Goal: Task Accomplishment & Management: Complete application form

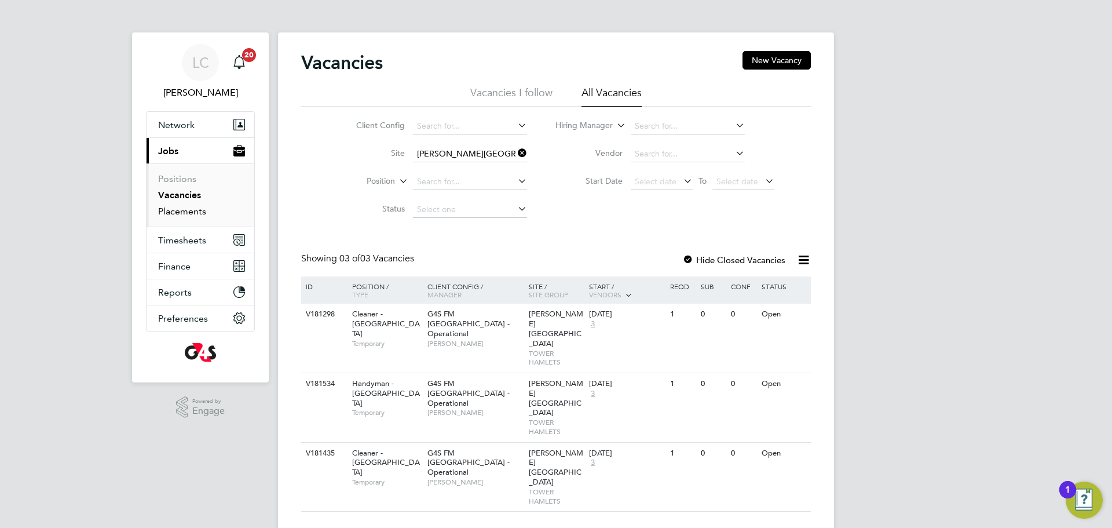
click at [181, 214] on link "Placements" at bounding box center [182, 211] width 48 height 11
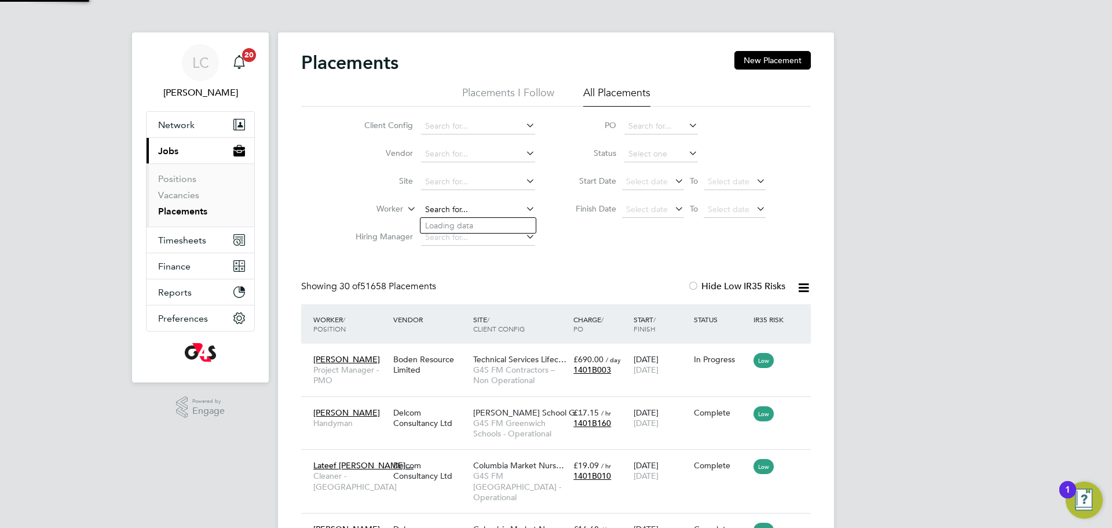
click at [448, 206] on input at bounding box center [478, 210] width 114 height 16
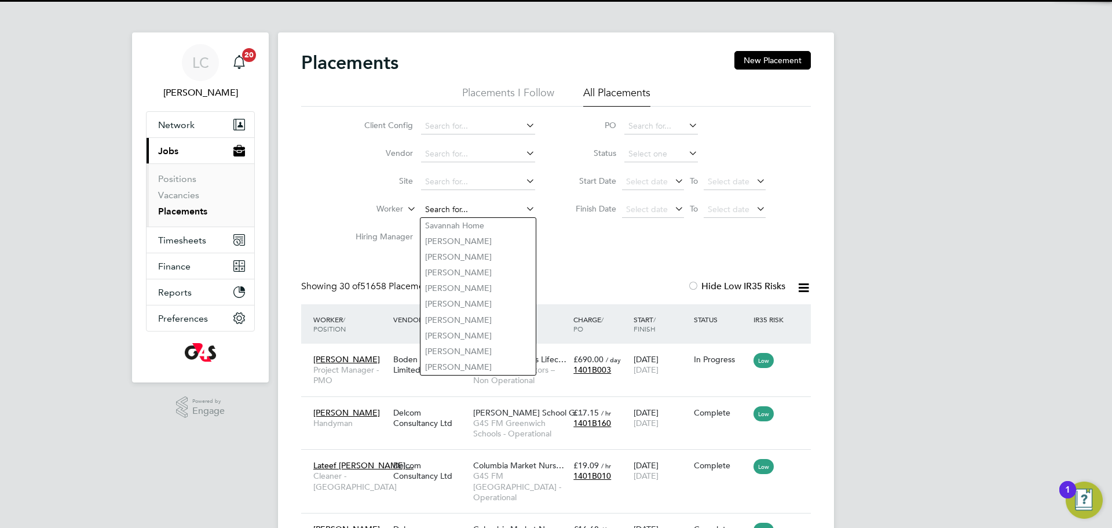
paste input "[PERSON_NAME]"
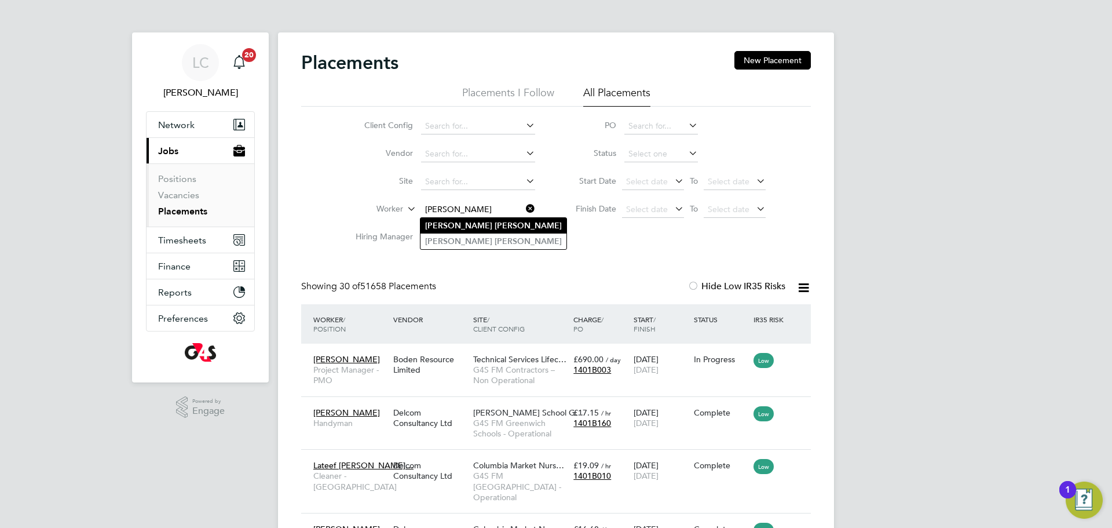
type input "[PERSON_NAME]"
click at [479, 218] on li "[PERSON_NAME]" at bounding box center [494, 226] width 146 height 16
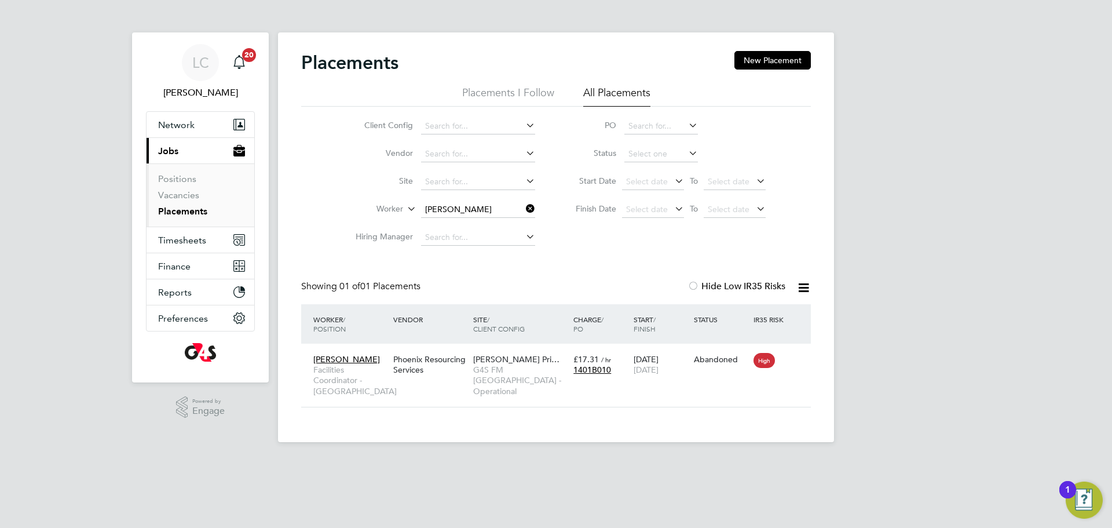
drag, startPoint x: 527, startPoint y: 206, endPoint x: 518, endPoint y: 204, distance: 8.9
click at [524, 206] on icon at bounding box center [524, 208] width 0 height 16
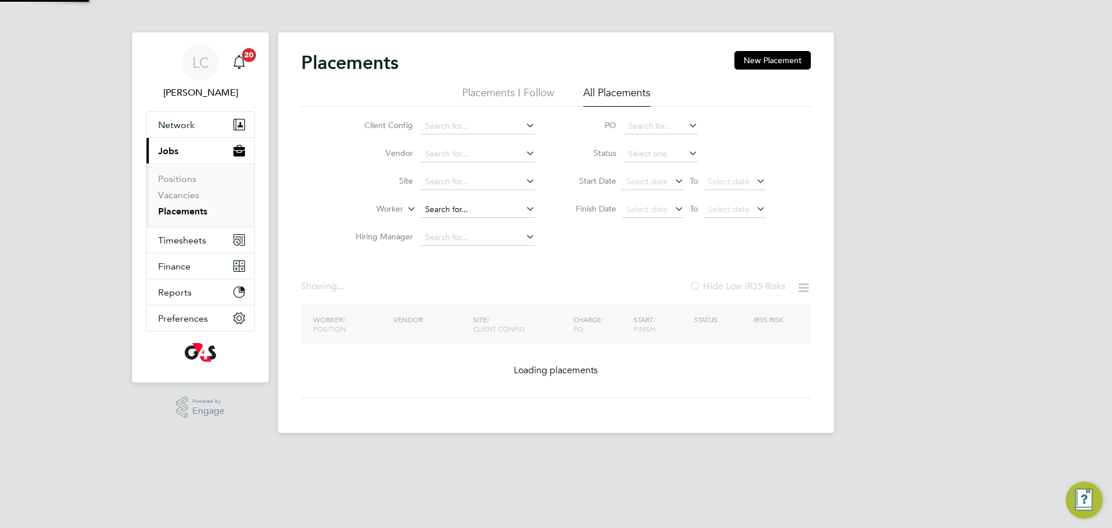
click at [495, 202] on input at bounding box center [478, 210] width 114 height 16
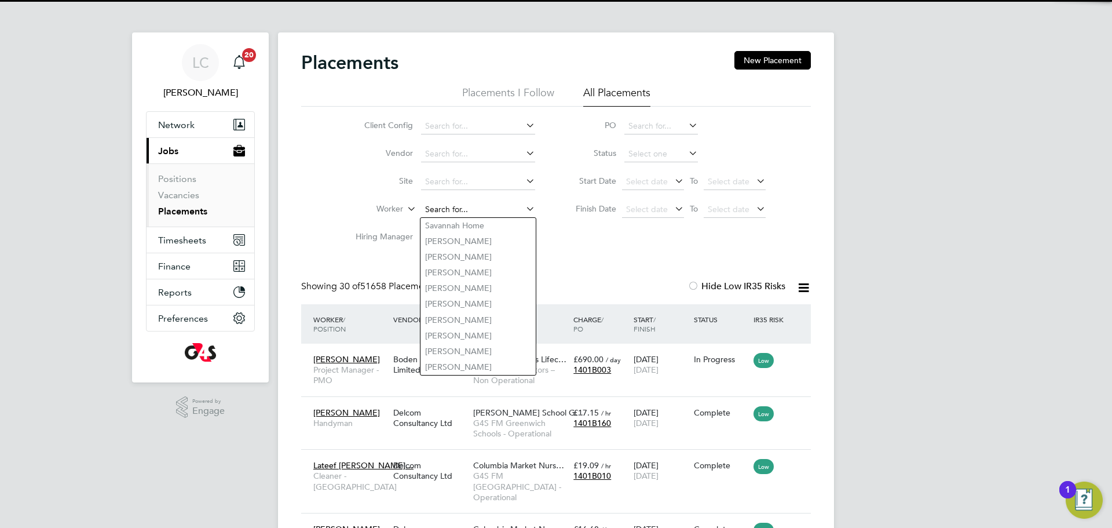
paste input "[PERSON_NAME]"
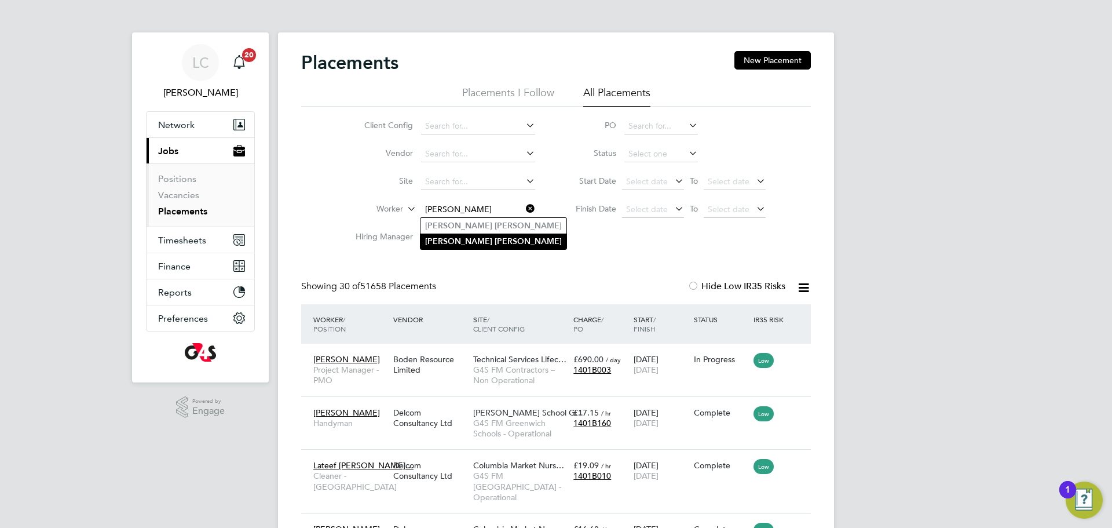
type input "[PERSON_NAME]"
click at [498, 238] on li "[PERSON_NAME]" at bounding box center [494, 241] width 146 height 16
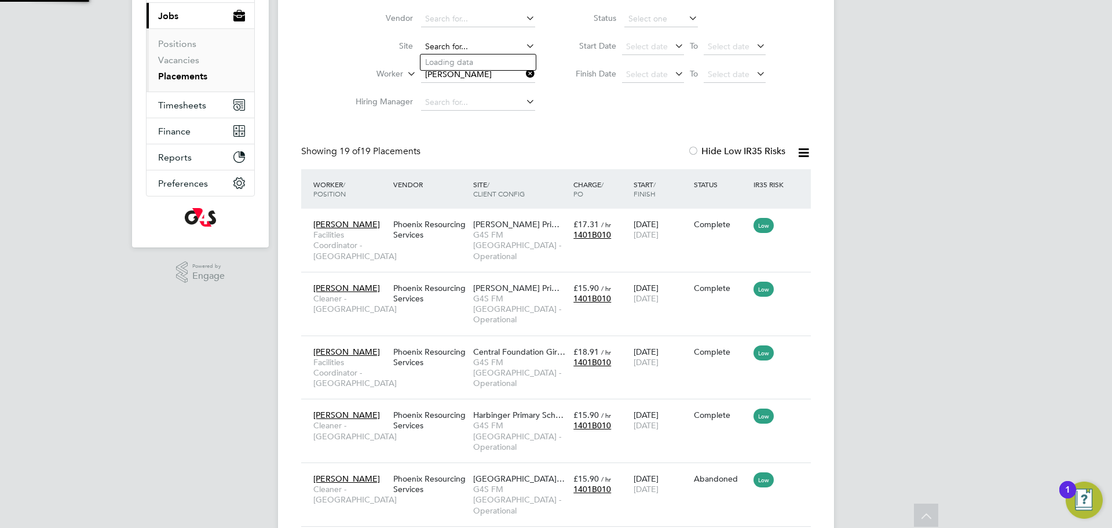
click at [468, 45] on input at bounding box center [478, 47] width 114 height 16
click at [481, 57] on li "[GEOGRAPHIC_DATA]" at bounding box center [478, 62] width 115 height 16
type input "[GEOGRAPHIC_DATA]"
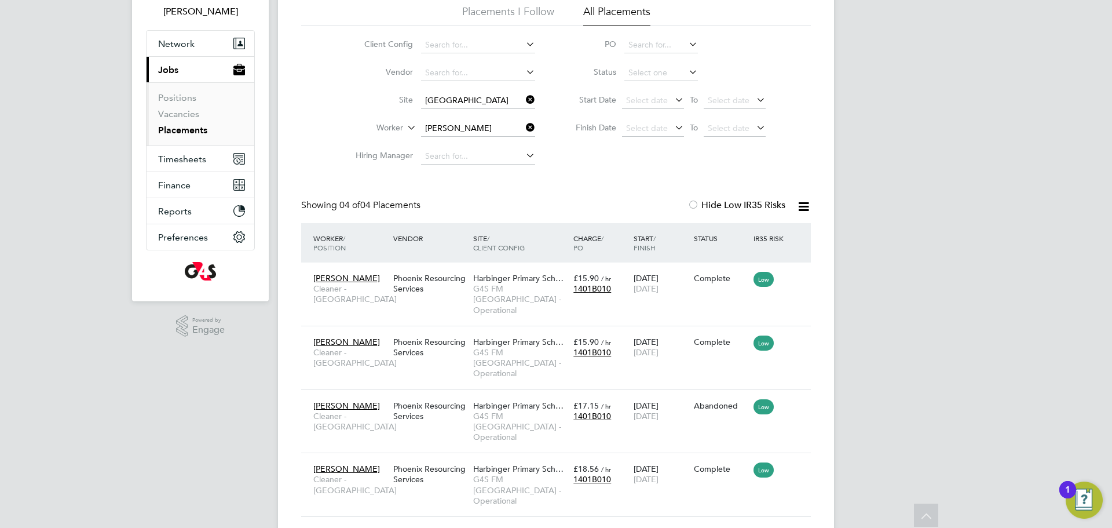
click at [524, 96] on icon at bounding box center [524, 100] width 0 height 16
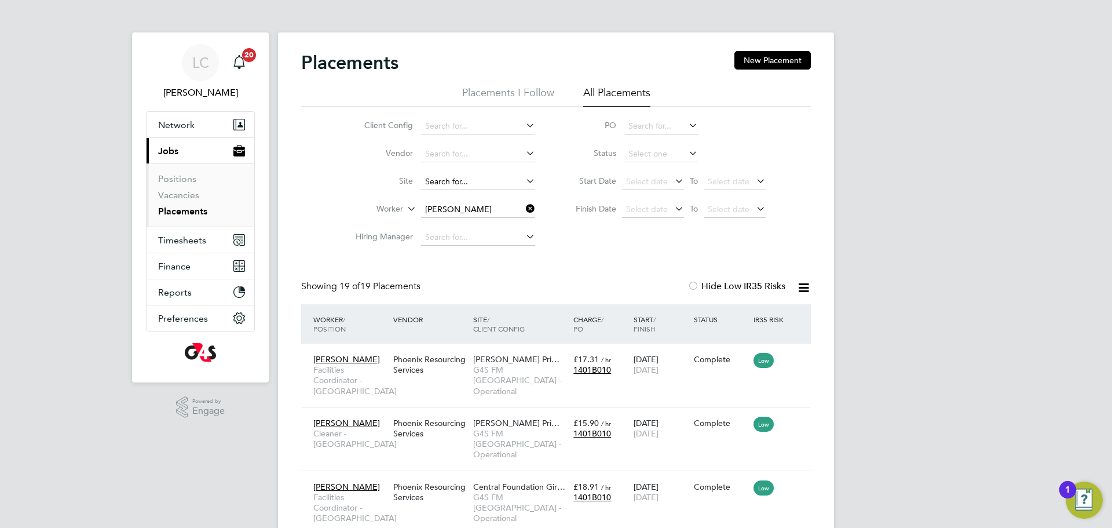
drag, startPoint x: 462, startPoint y: 185, endPoint x: 471, endPoint y: 185, distance: 9.3
click at [470, 185] on input at bounding box center [478, 182] width 114 height 16
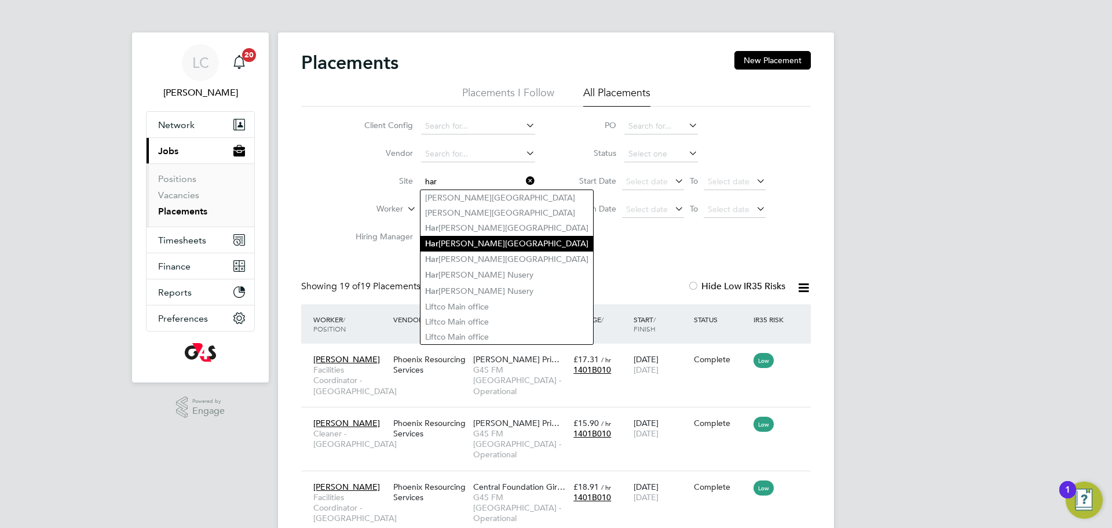
click at [476, 248] on li "[GEOGRAPHIC_DATA][PERSON_NAME]" at bounding box center [507, 244] width 173 height 16
type input "[GEOGRAPHIC_DATA]"
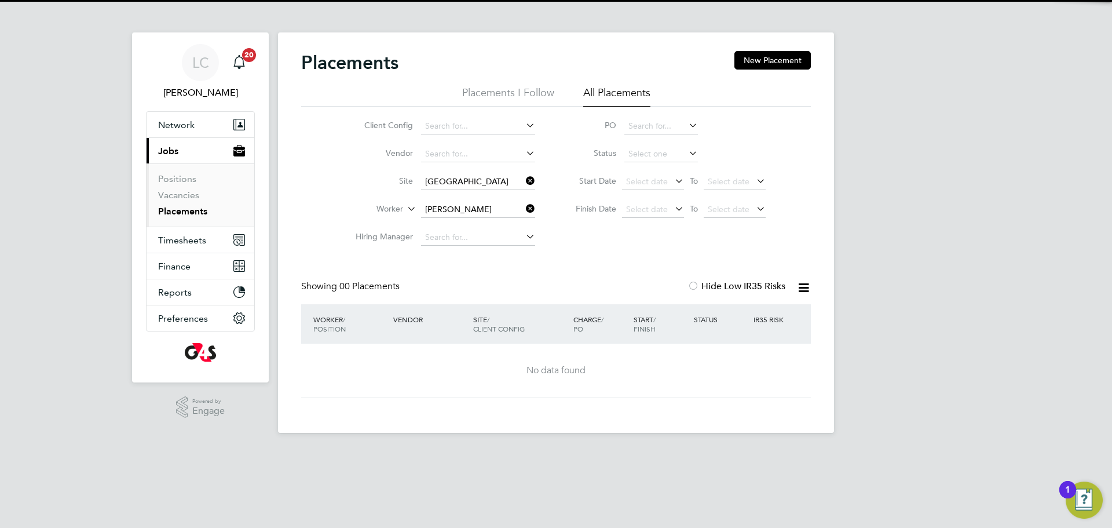
click at [524, 184] on icon at bounding box center [524, 181] width 0 height 16
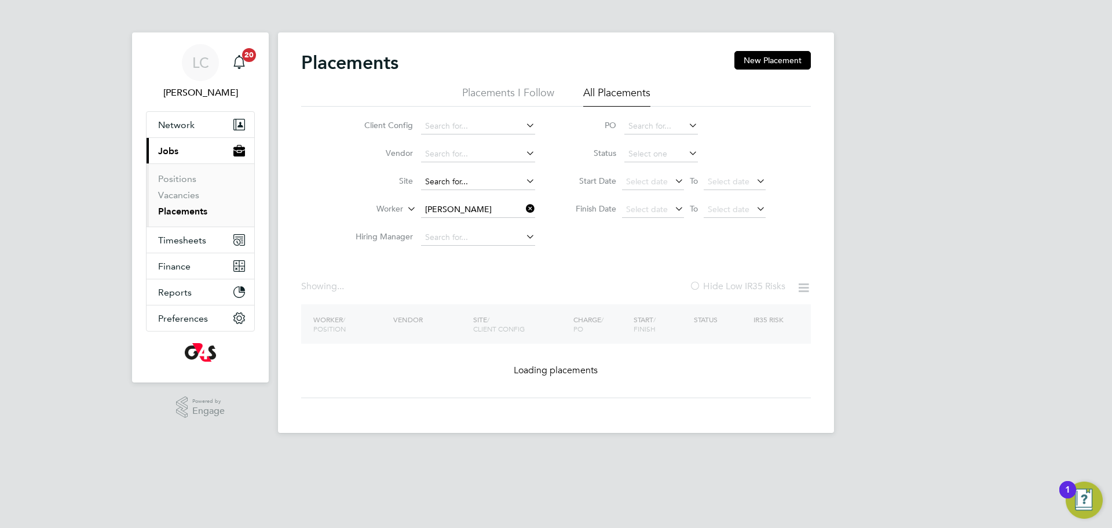
click at [451, 184] on input at bounding box center [478, 182] width 114 height 16
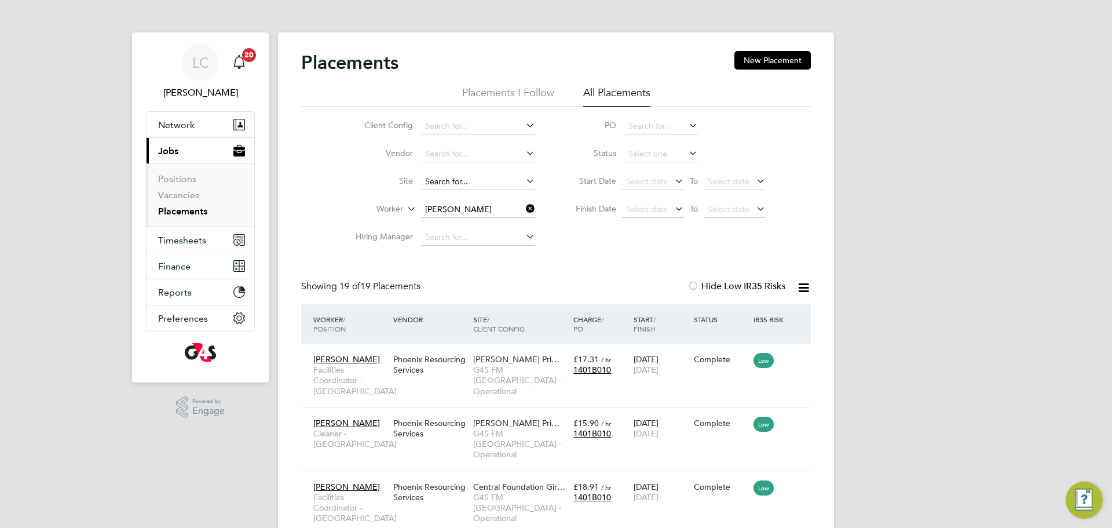
scroll to position [43, 101]
click at [456, 258] on li "[GEOGRAPHIC_DATA][PERSON_NAME]" at bounding box center [507, 259] width 173 height 16
type input "[GEOGRAPHIC_DATA]"
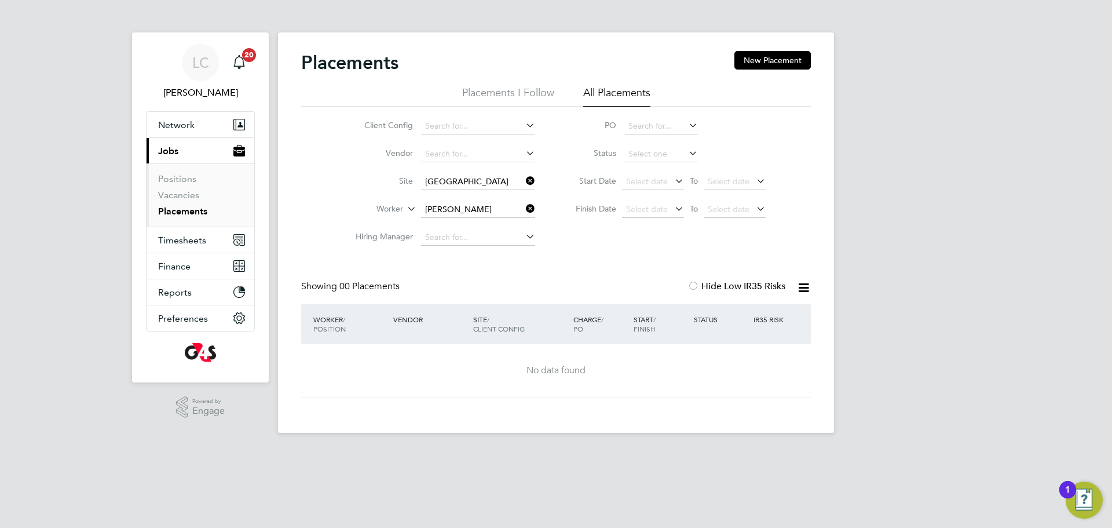
click at [524, 180] on icon at bounding box center [524, 181] width 0 height 16
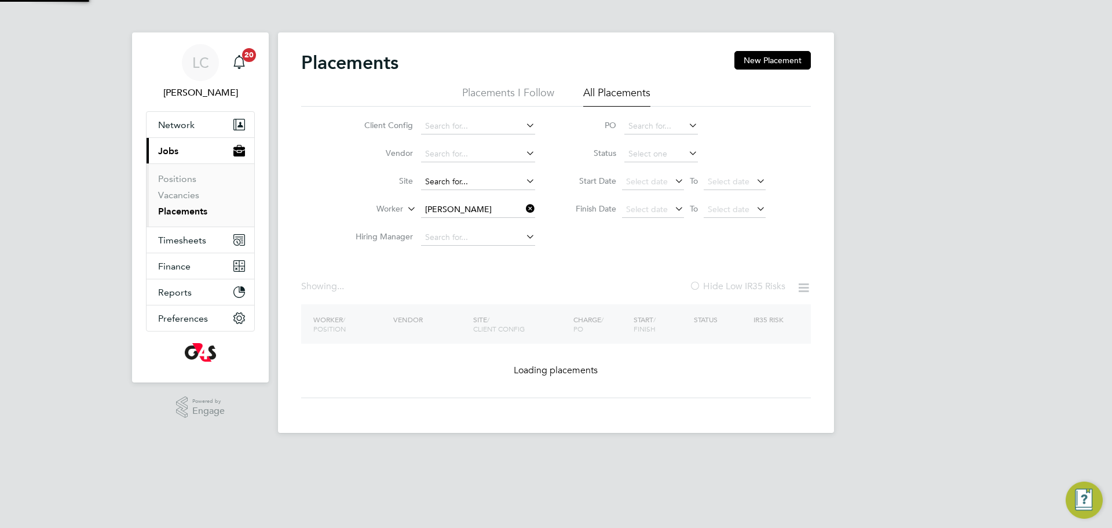
click at [481, 183] on input at bounding box center [478, 182] width 114 height 16
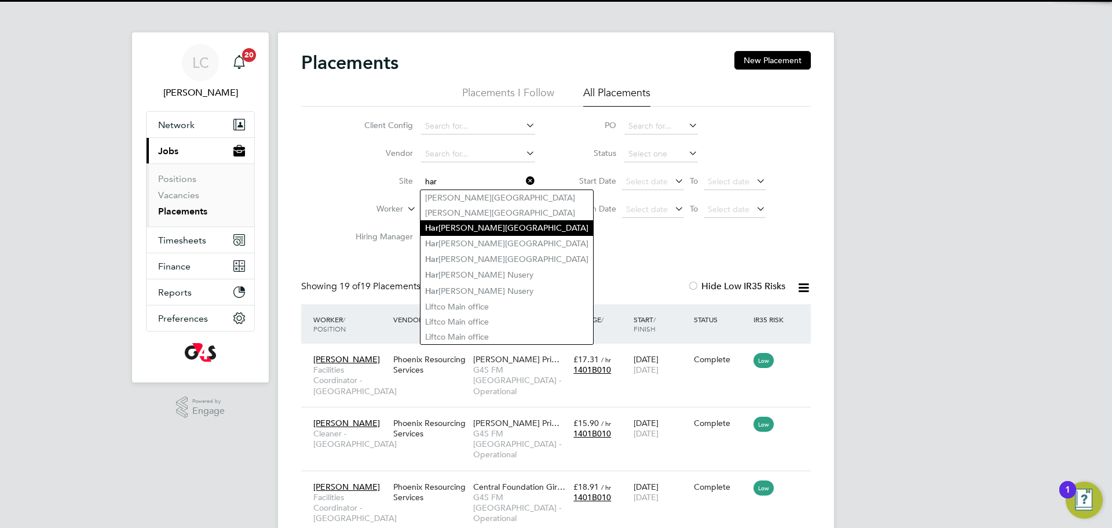
click at [474, 225] on li "[GEOGRAPHIC_DATA][PERSON_NAME]" at bounding box center [507, 228] width 173 height 16
type input "[GEOGRAPHIC_DATA]"
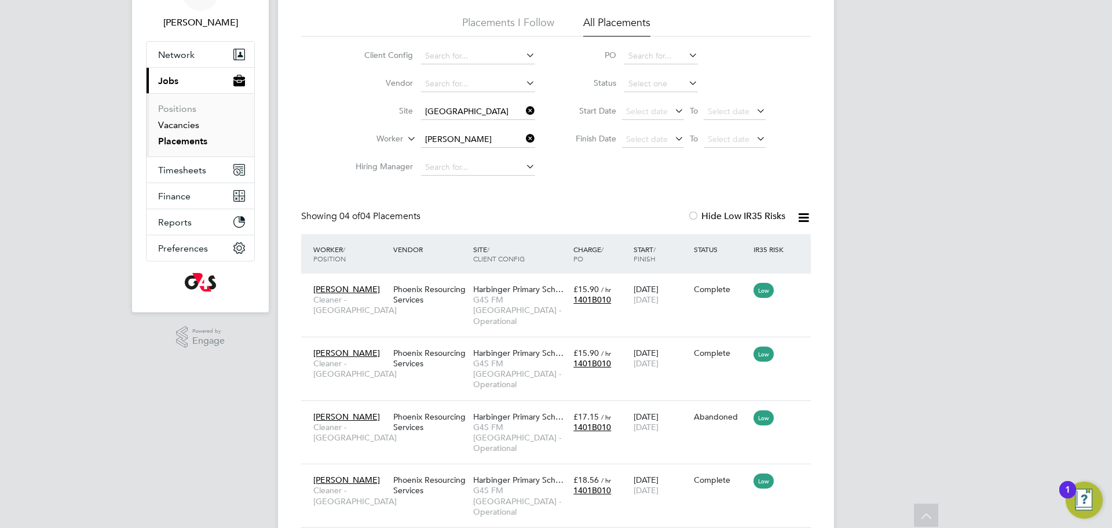
click at [186, 129] on link "Vacancies" at bounding box center [178, 124] width 41 height 11
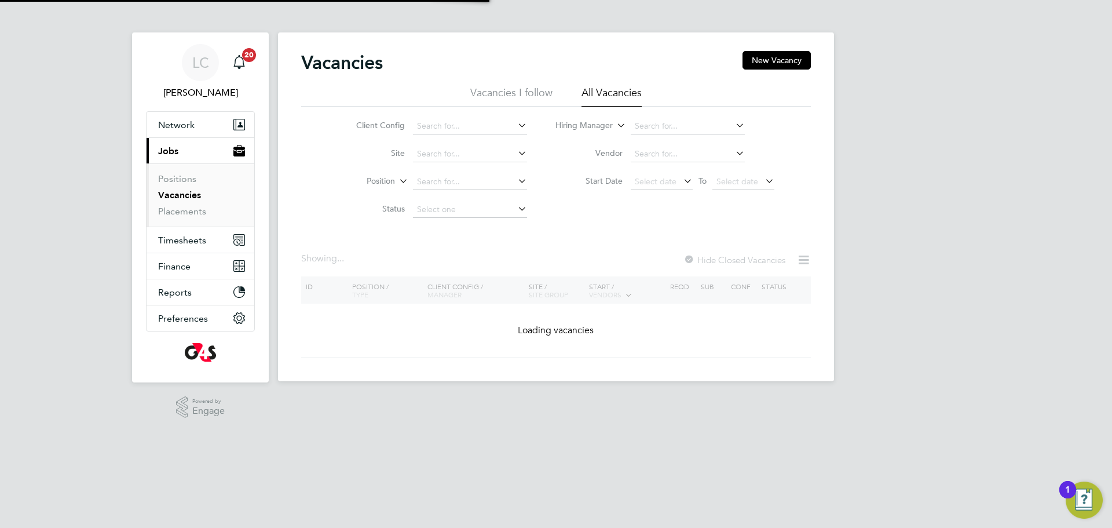
drag, startPoint x: 770, startPoint y: 58, endPoint x: 726, endPoint y: 87, distance: 52.7
click at [773, 58] on button "New Vacancy" at bounding box center [777, 60] width 68 height 19
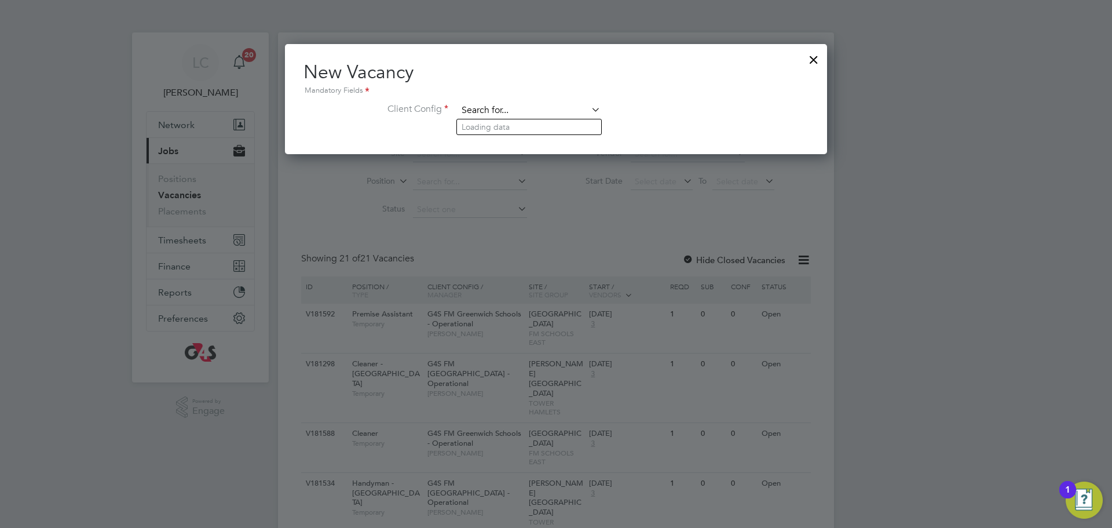
click at [518, 104] on input at bounding box center [529, 110] width 143 height 17
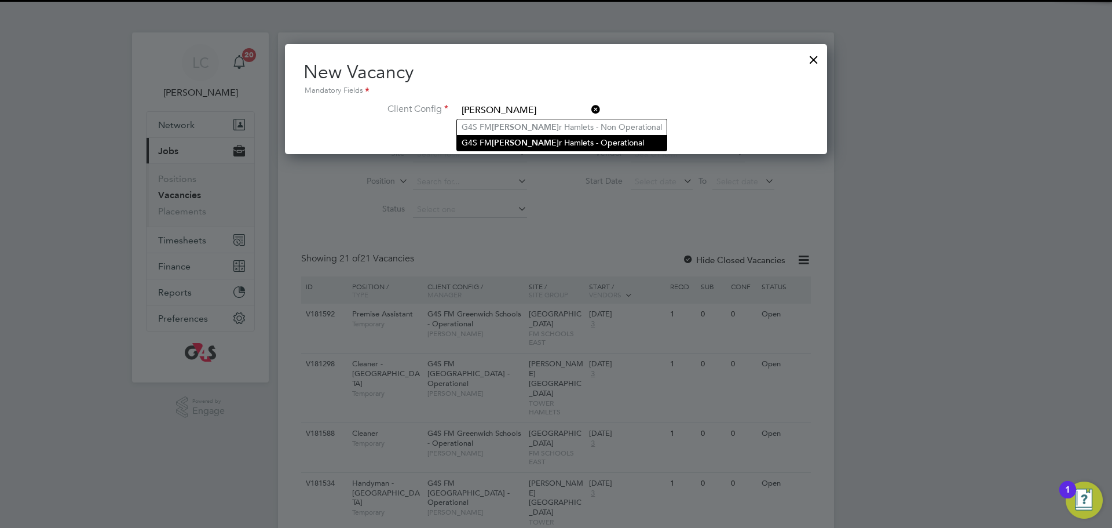
click at [546, 138] on li "G4S [PERSON_NAME] r Hamlets - Operational" at bounding box center [562, 143] width 210 height 16
type input "G4S FM [GEOGRAPHIC_DATA] - Operational"
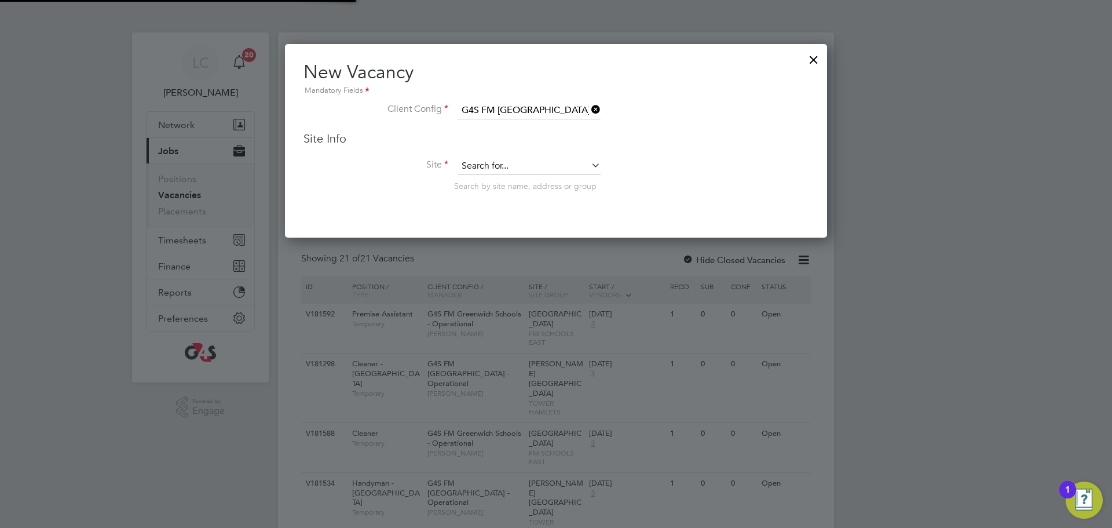
click at [505, 168] on input at bounding box center [529, 166] width 143 height 17
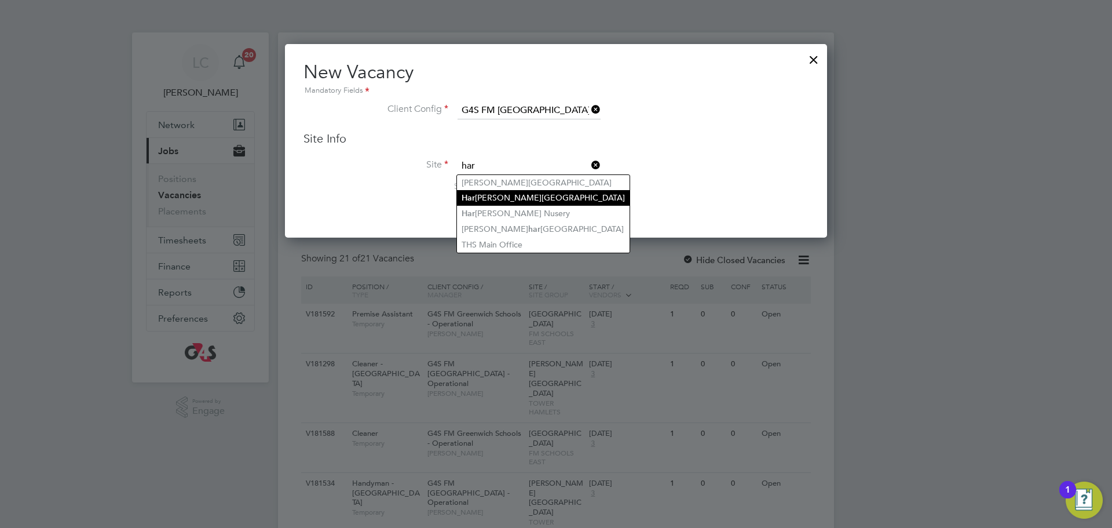
click at [501, 193] on li "[GEOGRAPHIC_DATA][PERSON_NAME]" at bounding box center [543, 198] width 173 height 16
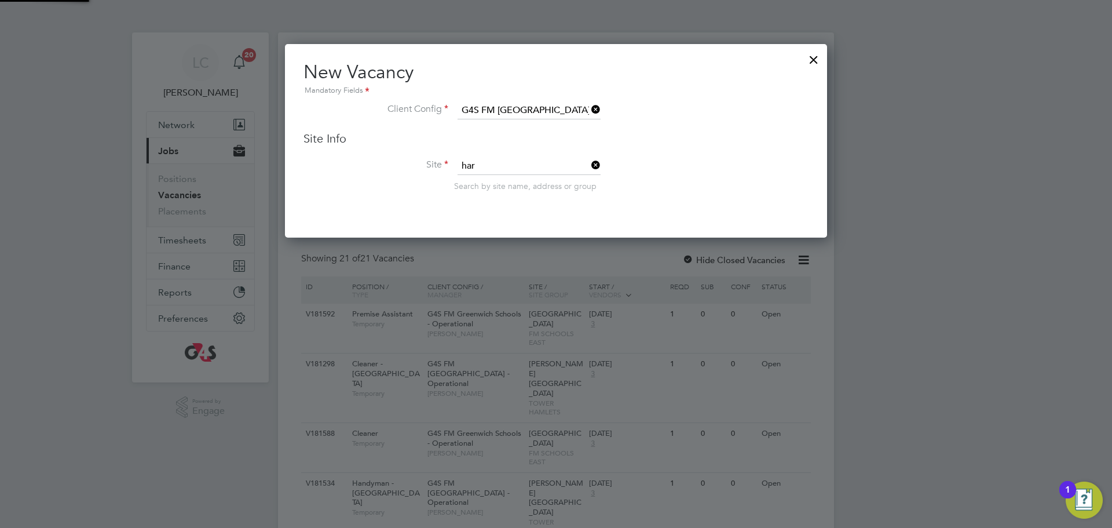
type input "[GEOGRAPHIC_DATA]"
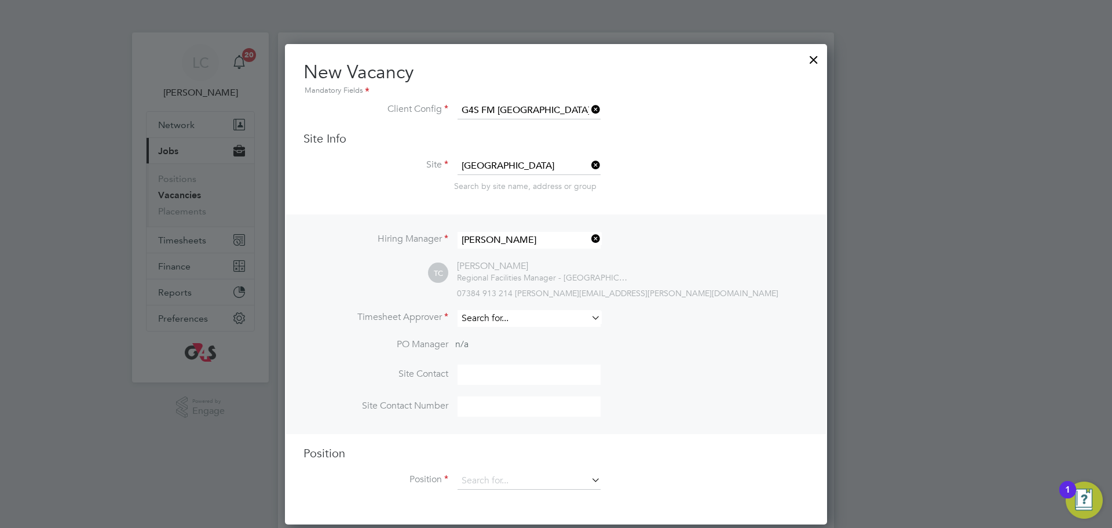
click at [501, 325] on input at bounding box center [529, 318] width 143 height 17
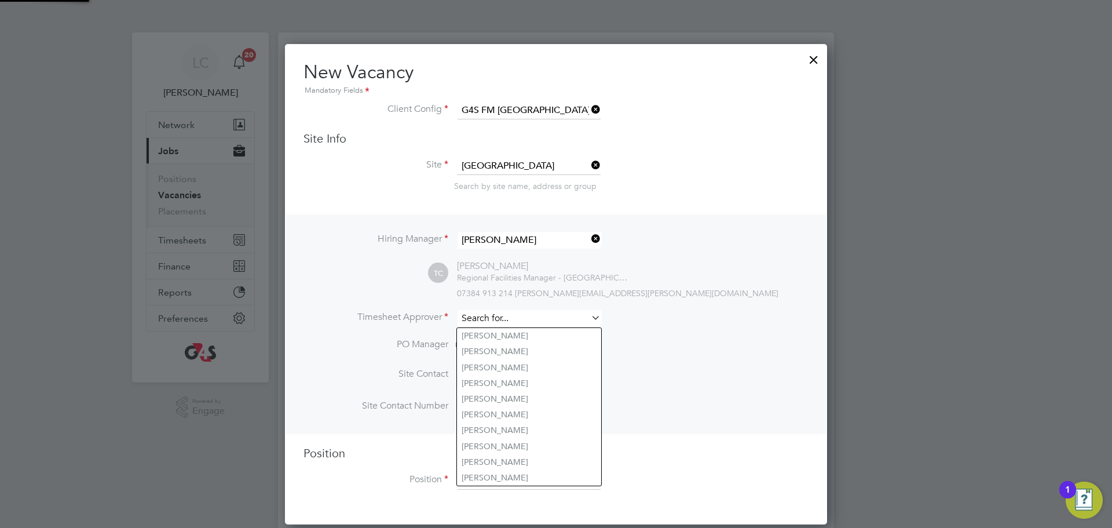
type input "c"
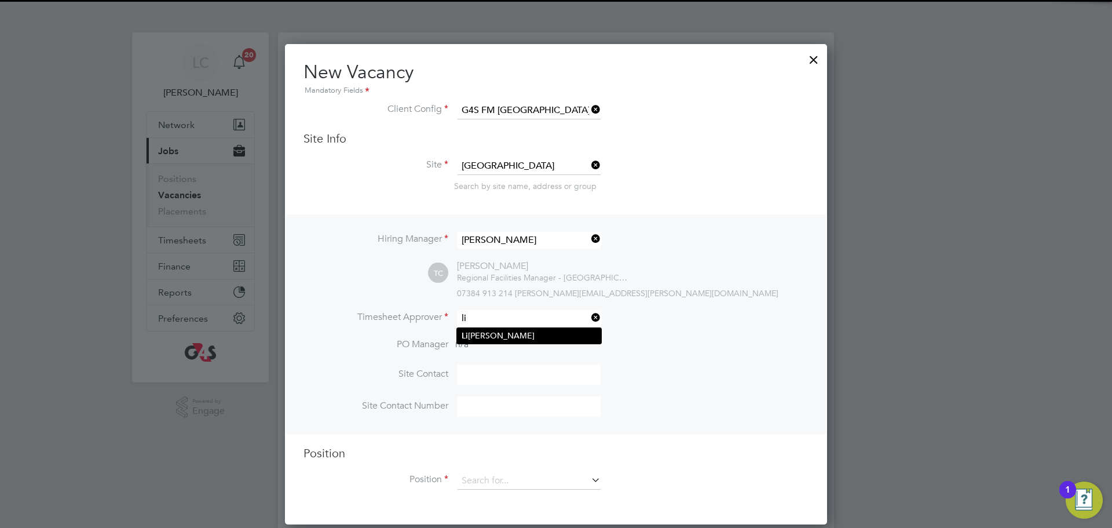
click at [585, 334] on li "[PERSON_NAME]" at bounding box center [529, 336] width 144 height 16
type input "[PERSON_NAME]"
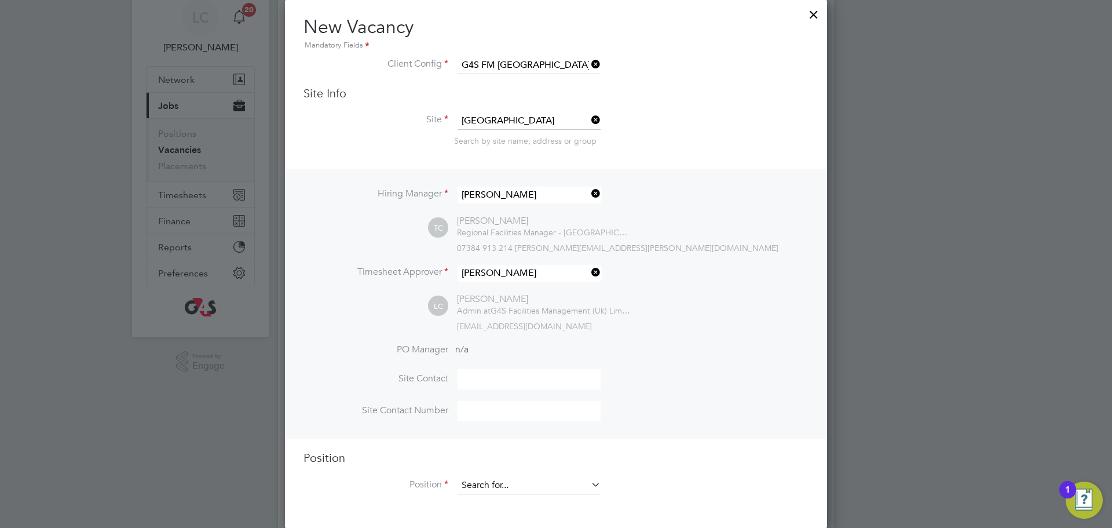
click at [485, 486] on input at bounding box center [529, 485] width 143 height 17
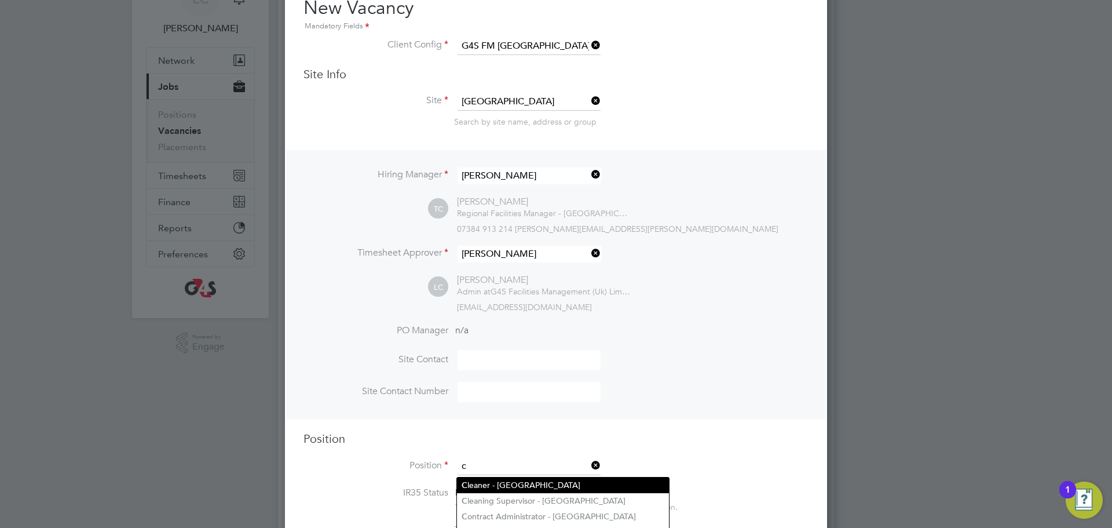
click at [512, 481] on li "C leaner - [GEOGRAPHIC_DATA]" at bounding box center [563, 485] width 212 height 16
type input "Cleaner - [GEOGRAPHIC_DATA]"
type textarea "**Lor Ipsumdolorsitame** ▪ Co adipi eli sed doeiusmo temporin, utlabo etdo mag …"
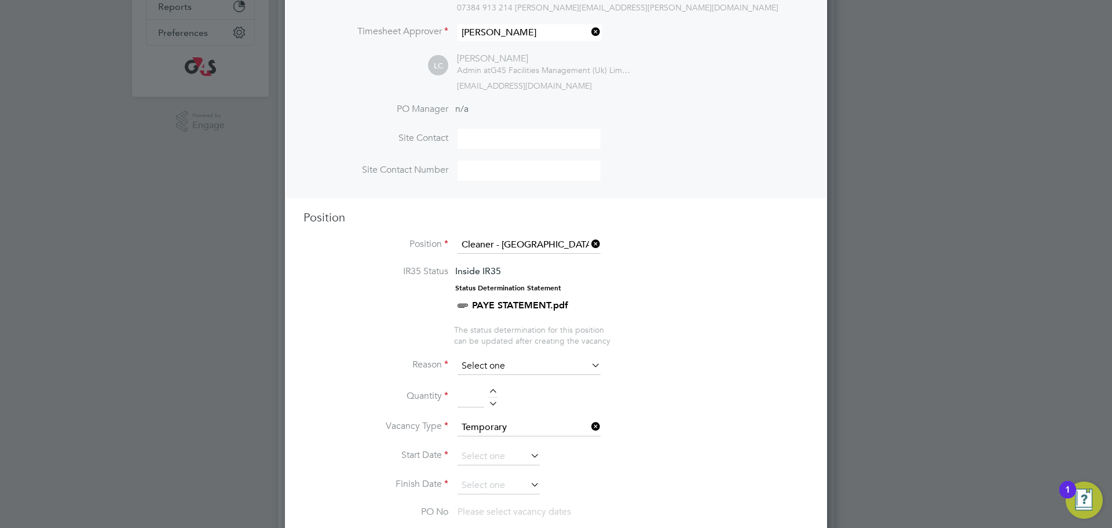
click at [491, 375] on input at bounding box center [529, 365] width 143 height 17
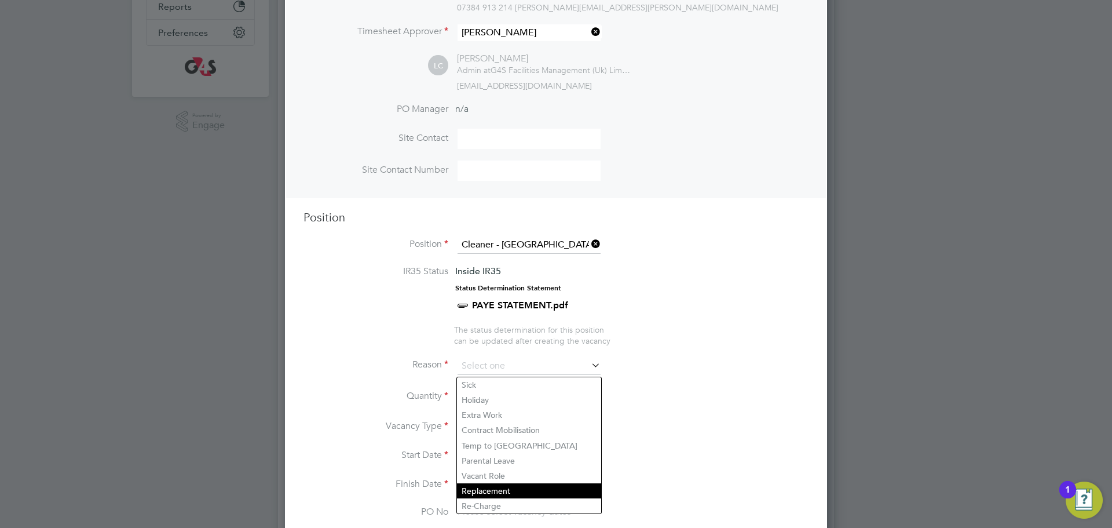
click at [501, 486] on li "Replacement" at bounding box center [529, 490] width 144 height 15
type input "Replacement"
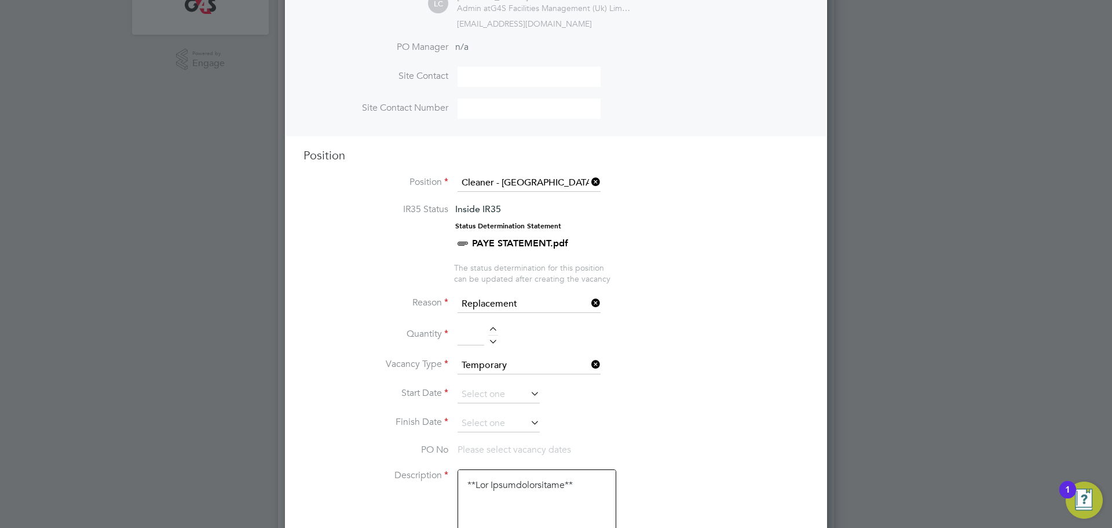
click at [493, 327] on li "Quantity" at bounding box center [556, 340] width 505 height 32
click at [495, 334] on div at bounding box center [493, 331] width 10 height 8
type input "1"
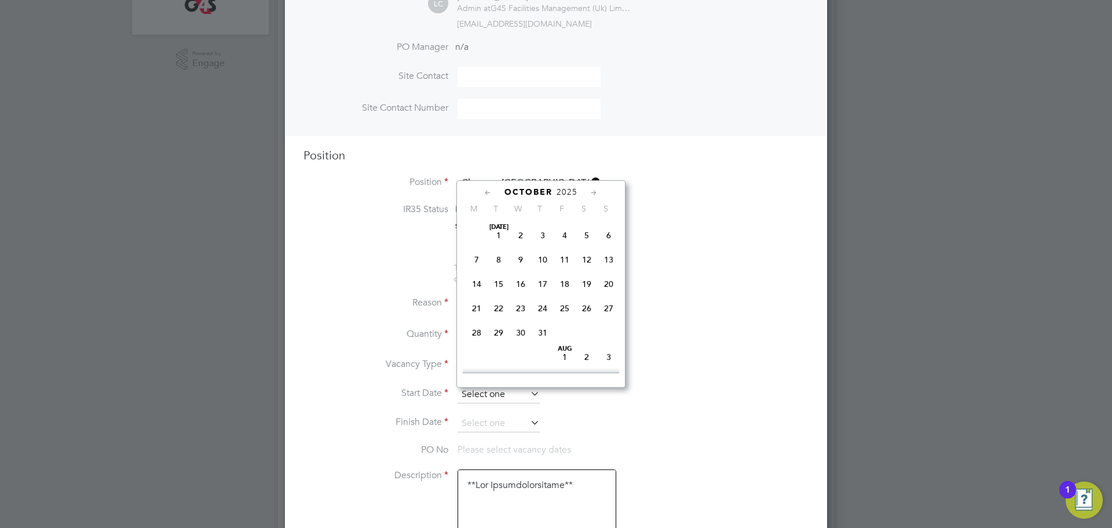
click at [500, 392] on input at bounding box center [499, 394] width 82 height 17
click at [529, 278] on span "[DATE]" at bounding box center [521, 266] width 22 height 22
type input "[DATE]"
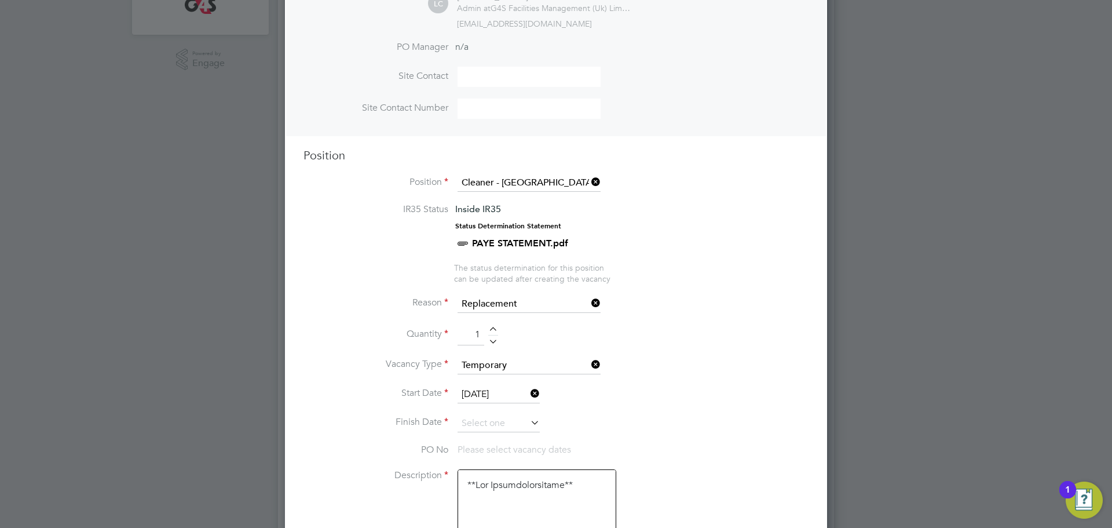
click at [495, 412] on li "Start Date [DATE]" at bounding box center [556, 400] width 505 height 29
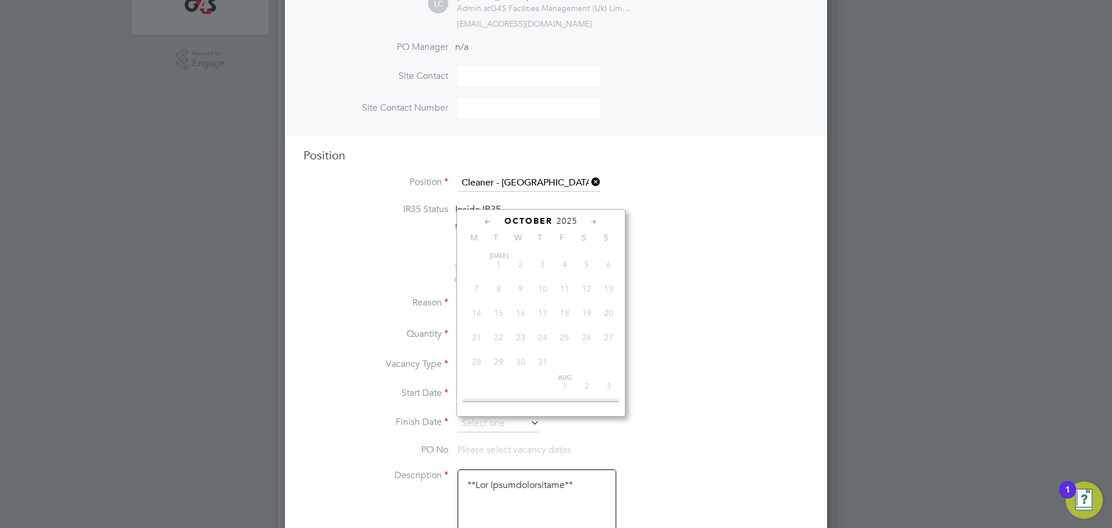
drag, startPoint x: 495, startPoint y: 418, endPoint x: 505, endPoint y: 410, distance: 12.4
click at [495, 418] on input at bounding box center [499, 423] width 82 height 17
drag, startPoint x: 566, startPoint y: 318, endPoint x: 547, endPoint y: 335, distance: 25.8
click at [564, 306] on span "3" at bounding box center [565, 295] width 22 height 22
type input "[DATE]"
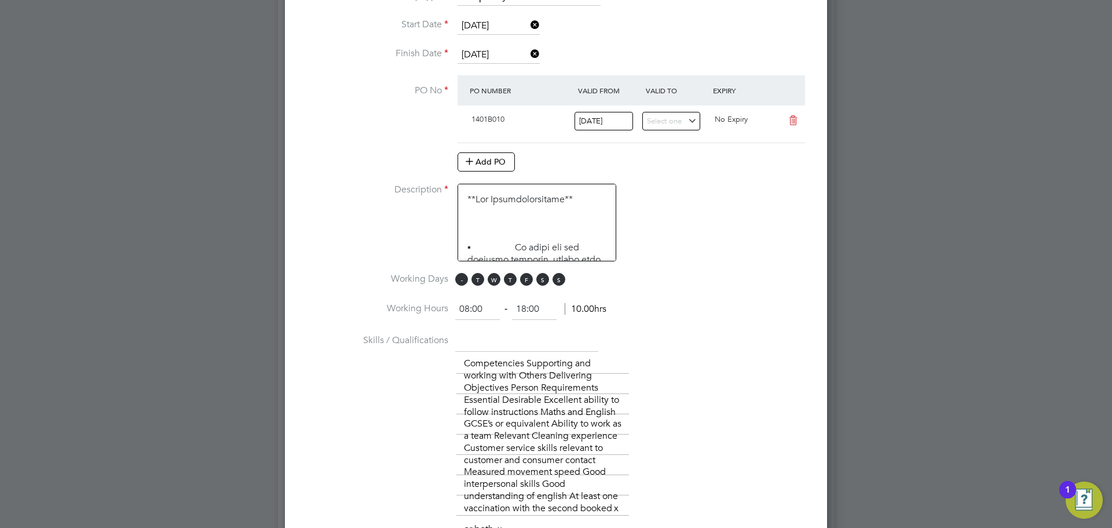
drag, startPoint x: 457, startPoint y: 281, endPoint x: 462, endPoint y: 286, distance: 7.0
click at [457, 283] on span "M" at bounding box center [461, 279] width 13 height 13
click at [477, 286] on span "T" at bounding box center [478, 279] width 13 height 13
click at [545, 279] on span "S" at bounding box center [542, 279] width 13 height 13
click at [560, 281] on span "S" at bounding box center [559, 279] width 13 height 13
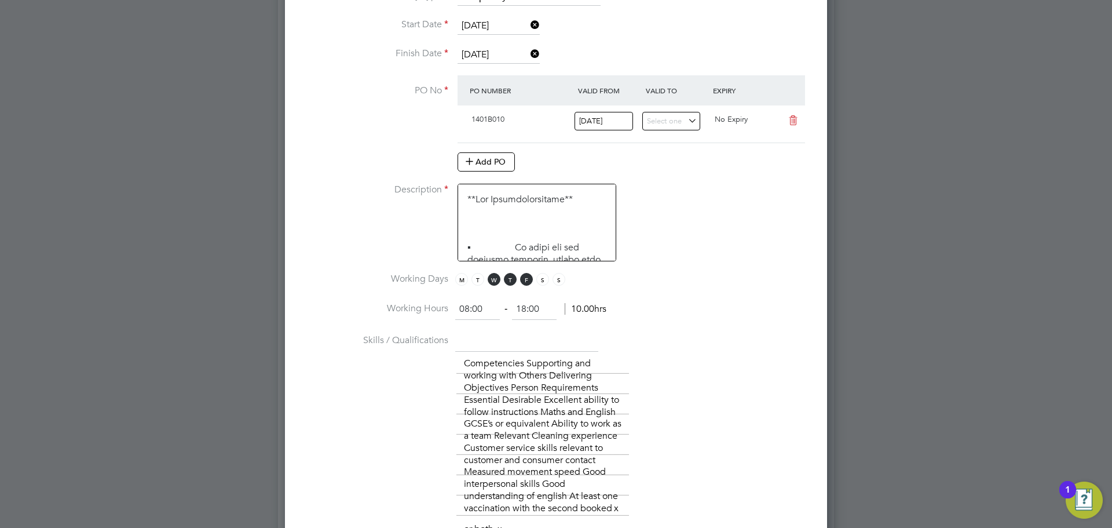
drag, startPoint x: 450, startPoint y: 308, endPoint x: 435, endPoint y: 308, distance: 14.5
click at [435, 308] on li "Working Hours 08:00 ‐ 18:00 10.00hrs" at bounding box center [556, 315] width 505 height 32
type input "15:30"
click at [549, 312] on input "18:00" at bounding box center [534, 309] width 45 height 21
type input "18:30"
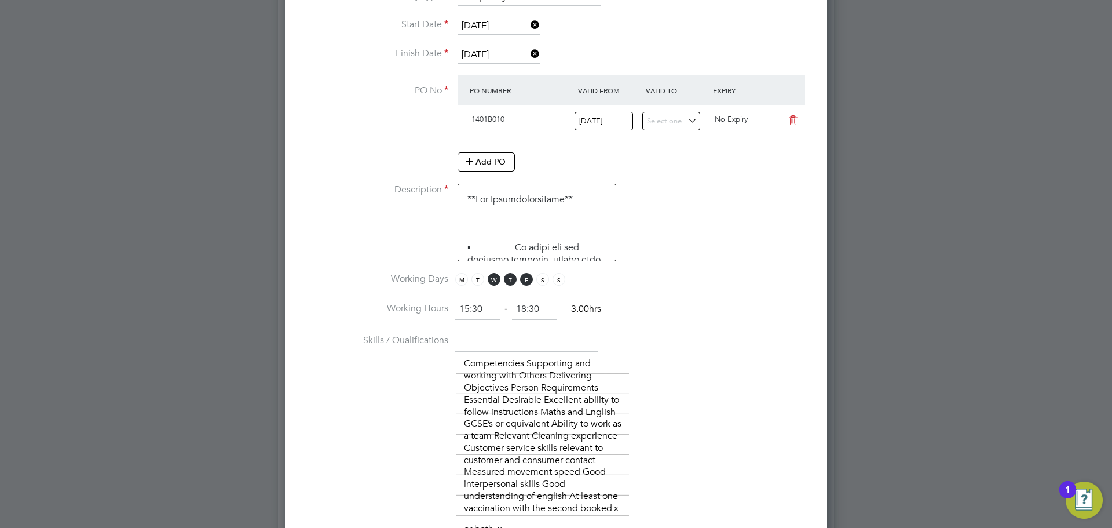
click at [652, 328] on li "Working Hours 15:30 ‐ 18:30 3.00hrs" at bounding box center [556, 315] width 505 height 32
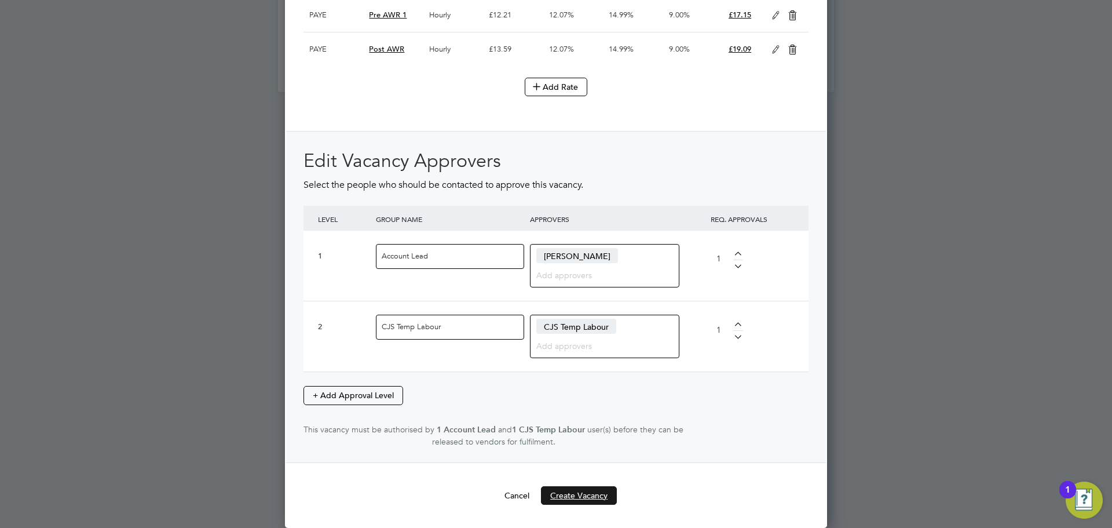
click at [579, 495] on button "Create Vacancy" at bounding box center [579, 495] width 76 height 19
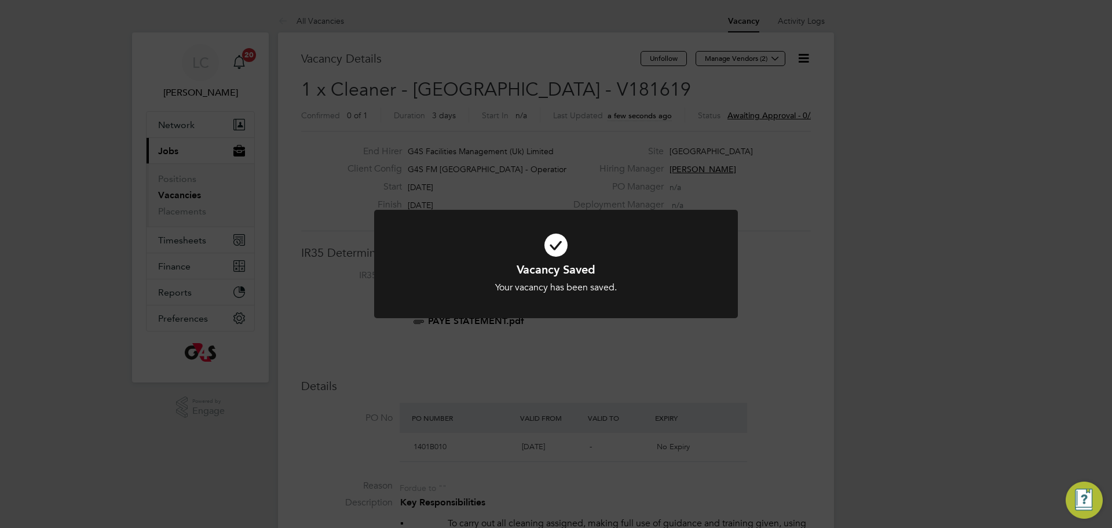
click at [677, 130] on div "Vacancy Saved Your vacancy has been saved. Cancel Okay" at bounding box center [556, 264] width 1112 height 528
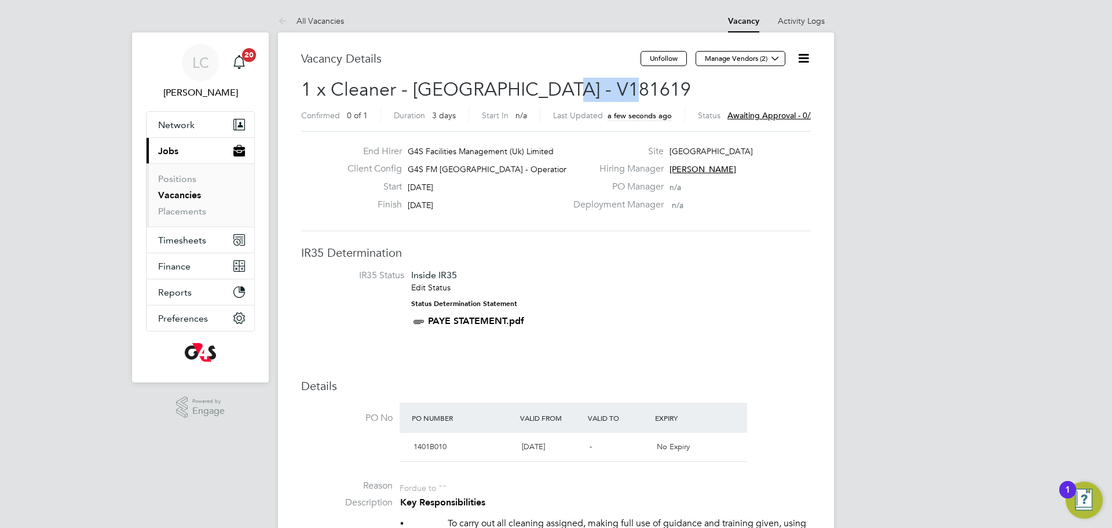
drag, startPoint x: 571, startPoint y: 83, endPoint x: 627, endPoint y: 79, distance: 56.9
click at [627, 79] on h2 "1 x Cleaner - [GEOGRAPHIC_DATA] - V181619 Confirmed 0 of 1 Duration 3 days Star…" at bounding box center [556, 102] width 510 height 49
copy span "V181619"
click at [762, 56] on button "Manage Vendors (2)" at bounding box center [741, 58] width 90 height 15
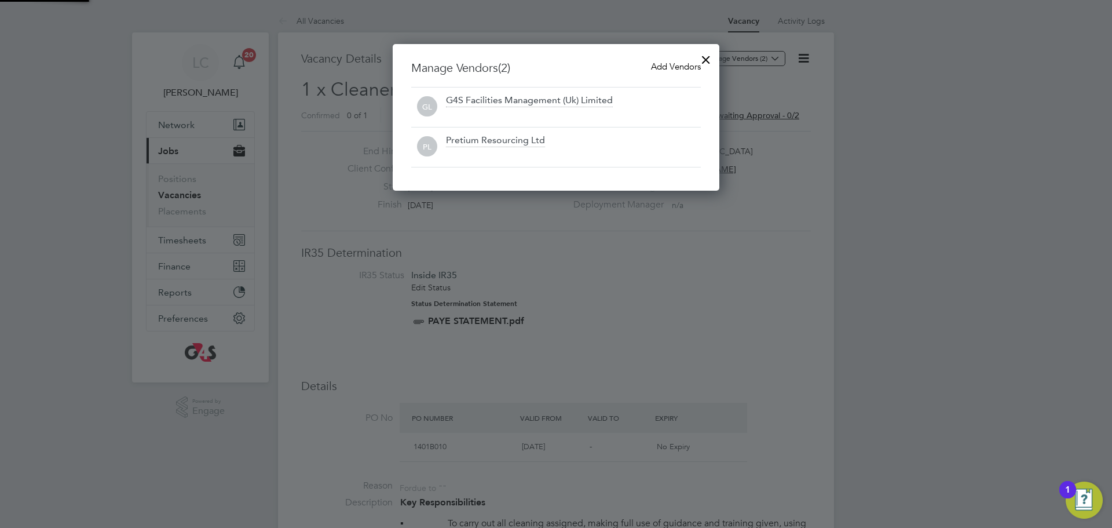
scroll to position [147, 327]
click at [662, 64] on span "Add Vendors" at bounding box center [676, 66] width 50 height 11
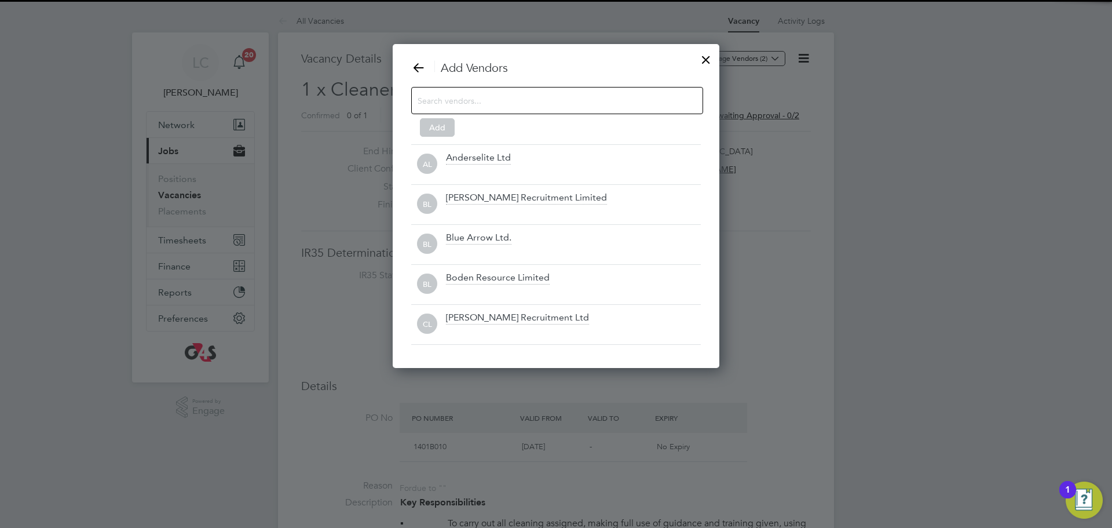
scroll to position [325, 327]
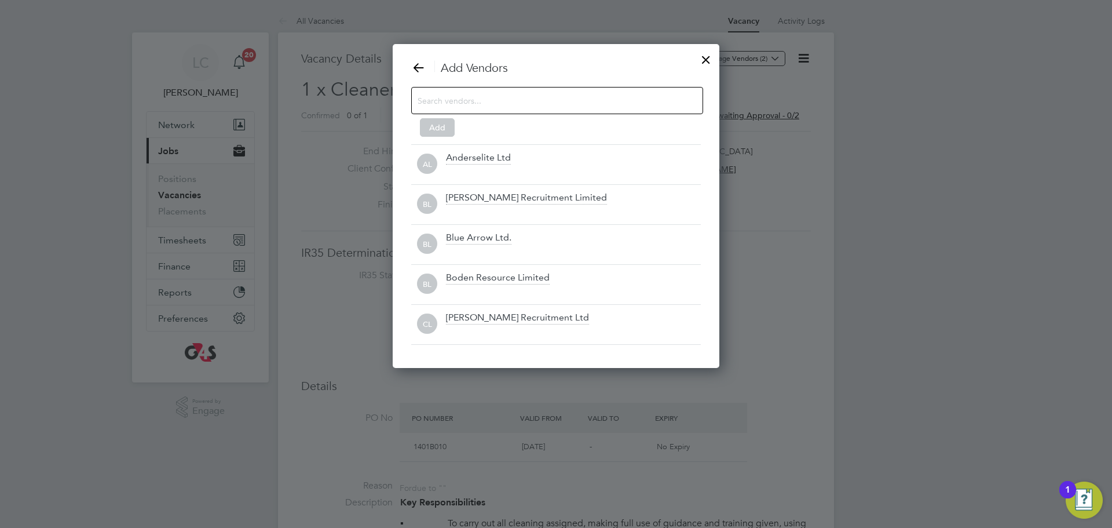
click at [532, 100] on input at bounding box center [548, 100] width 261 height 15
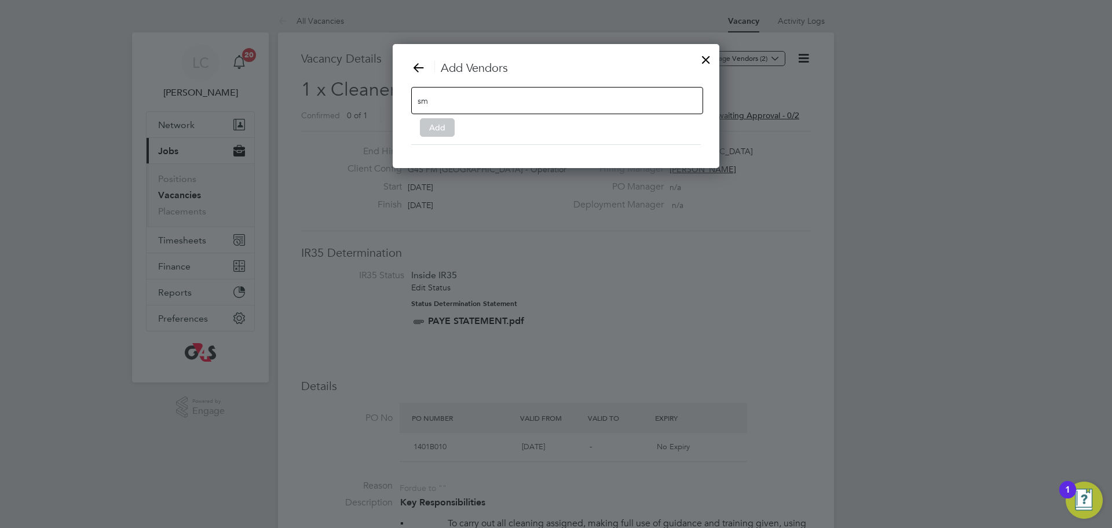
type input "s"
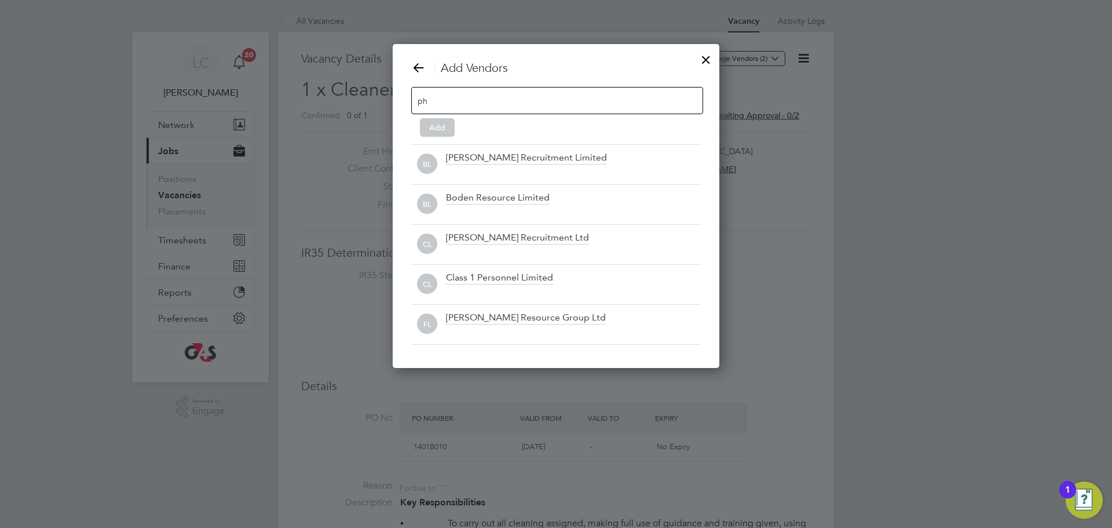
scroll to position [165, 327]
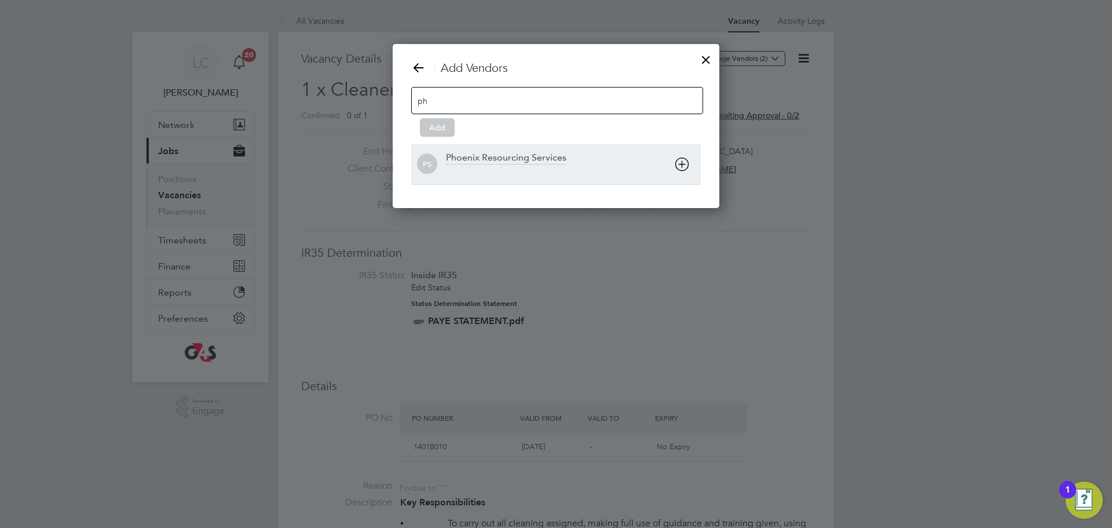
type input "ph"
click at [465, 155] on div "Phoenix Resourcing Services" at bounding box center [506, 158] width 121 height 13
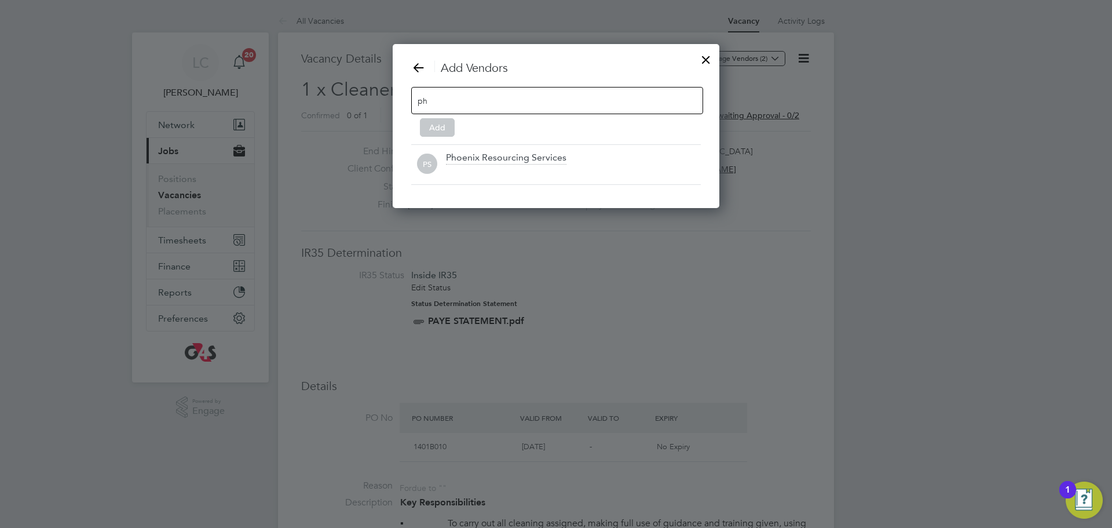
scroll to position [125, 327]
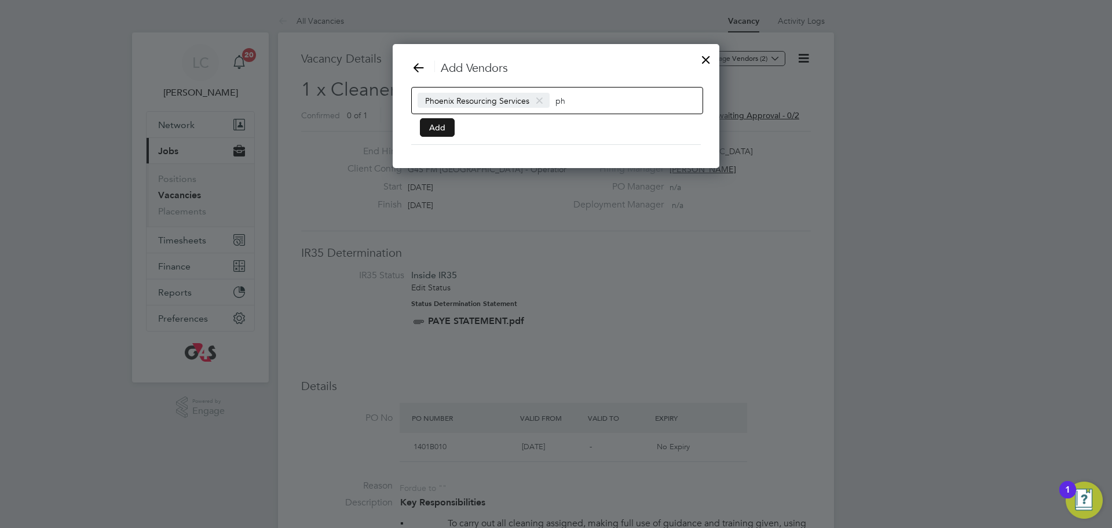
click at [434, 127] on button "Add" at bounding box center [437, 127] width 35 height 19
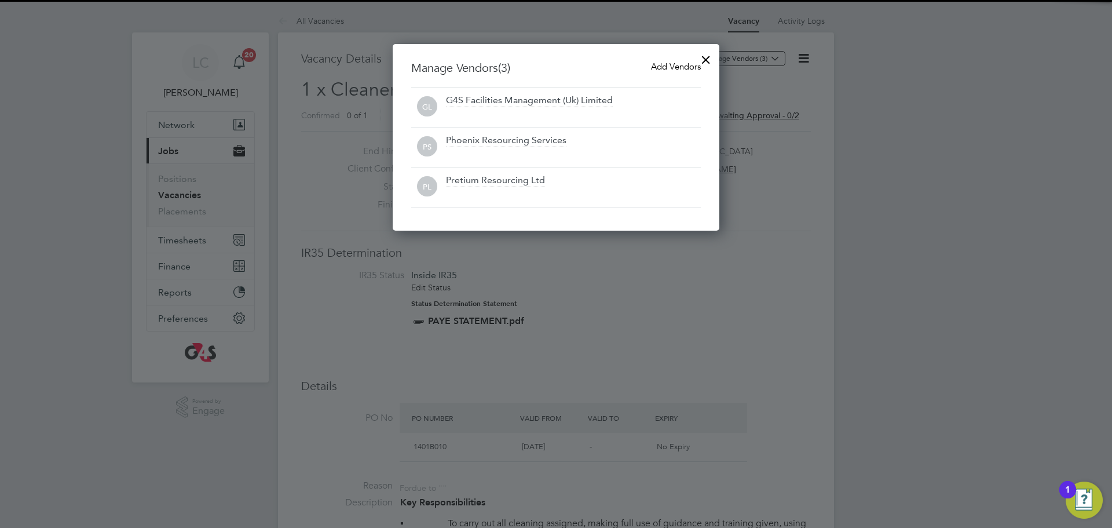
click at [709, 53] on div at bounding box center [706, 56] width 21 height 21
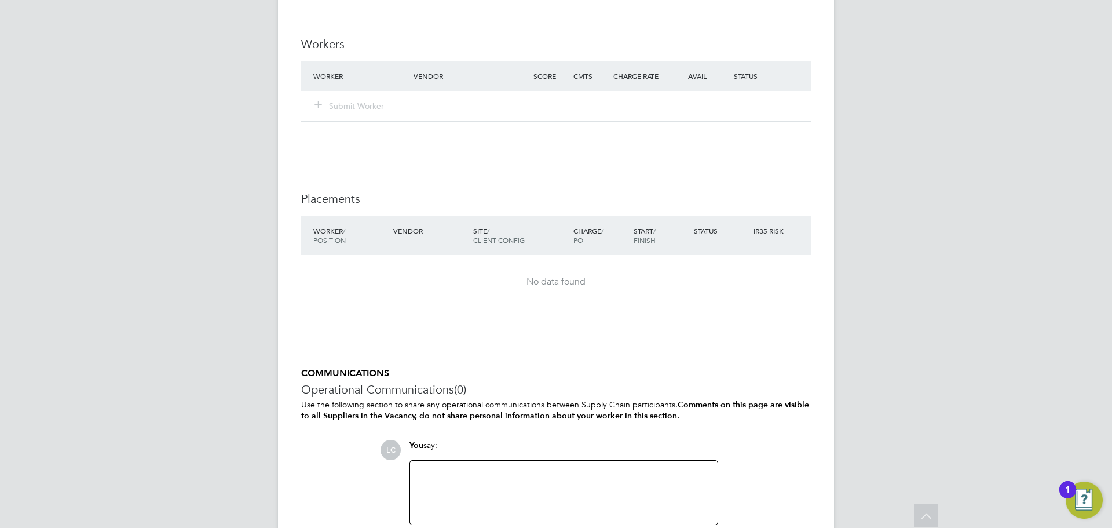
scroll to position [1518, 0]
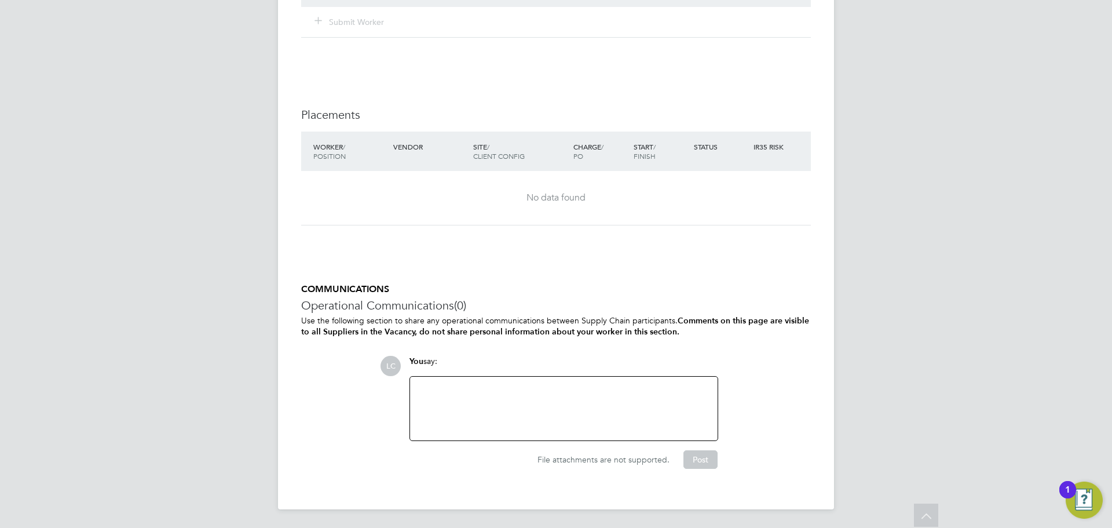
drag, startPoint x: 428, startPoint y: 410, endPoint x: 433, endPoint y: 414, distance: 7.0
click at [433, 414] on div at bounding box center [564, 409] width 294 height 50
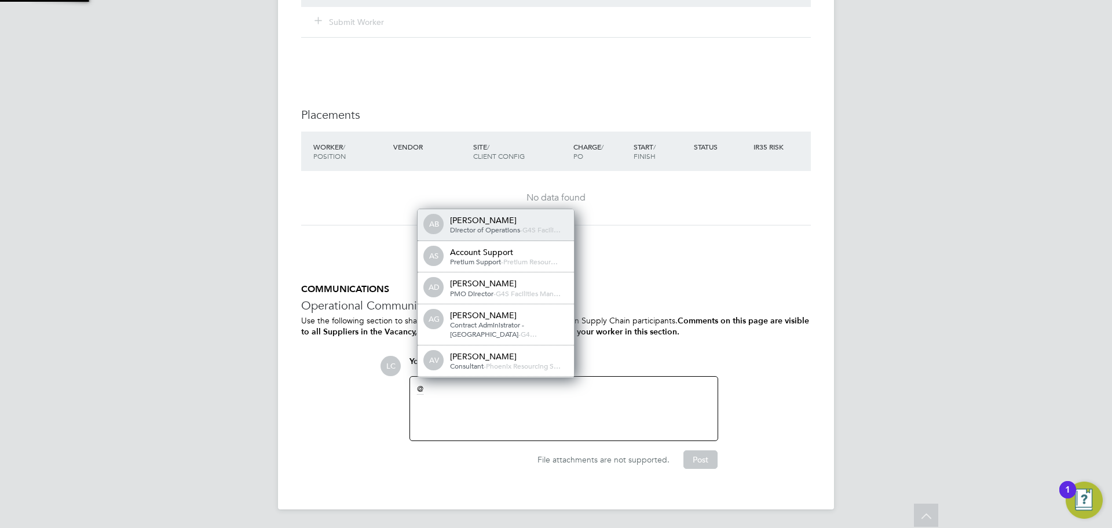
scroll to position [6, 6]
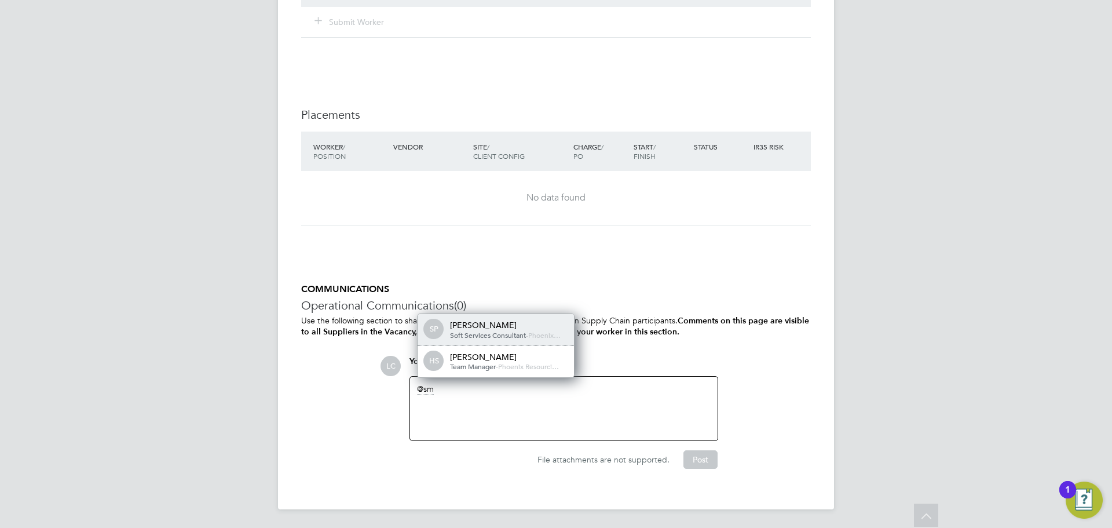
click at [500, 336] on span "Soft Services Consultant" at bounding box center [488, 334] width 76 height 9
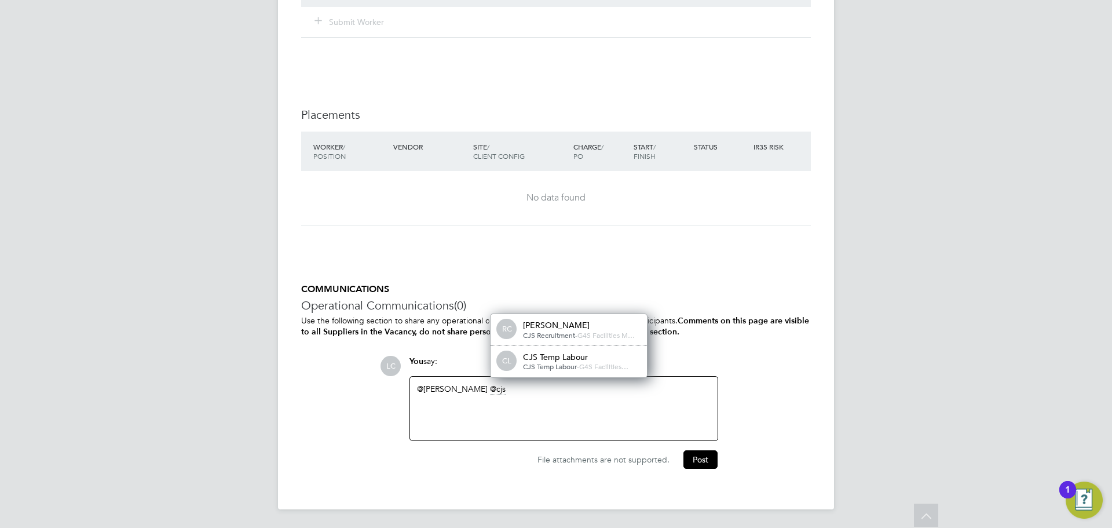
click at [531, 359] on div "CJS Temp Labour" at bounding box center [581, 357] width 116 height 10
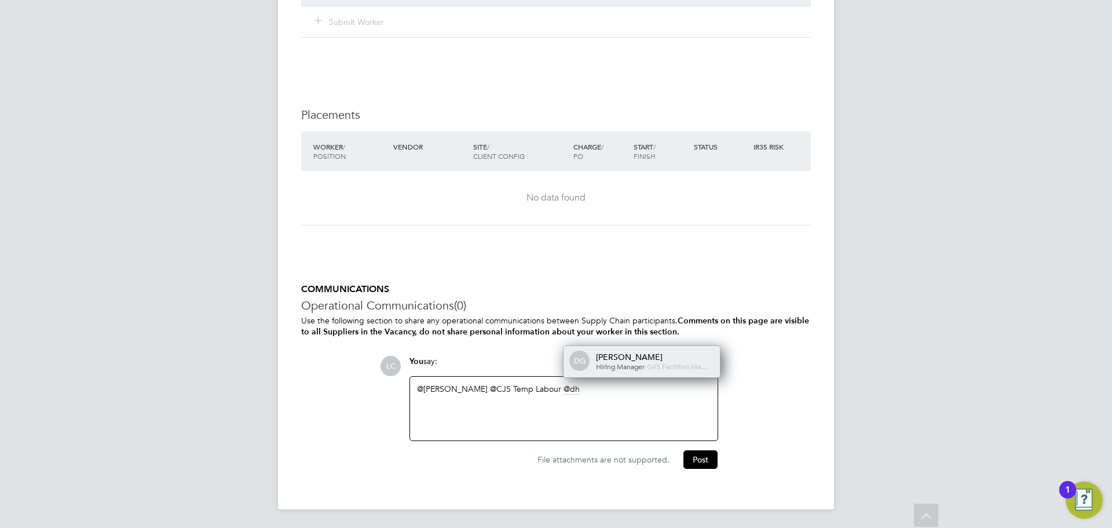
click at [641, 362] on span "Hiring Manager" at bounding box center [620, 366] width 49 height 9
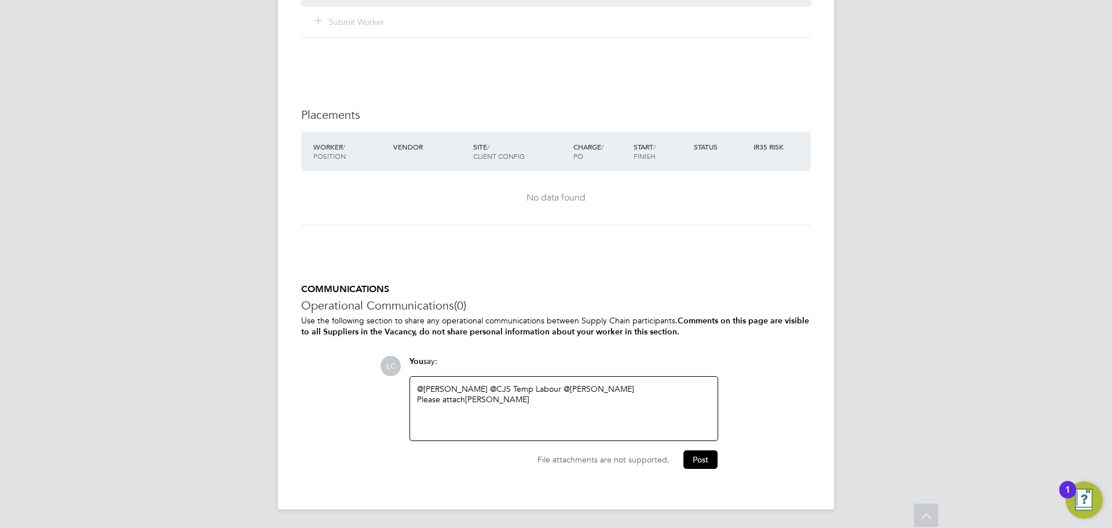
click at [582, 415] on div "@[PERSON_NAME] ​ @CJS Temp Labour ​ @[PERSON_NAME] ​ Please attach [PERSON_NAME]" at bounding box center [564, 409] width 294 height 50
click at [705, 453] on button "Post" at bounding box center [701, 459] width 34 height 19
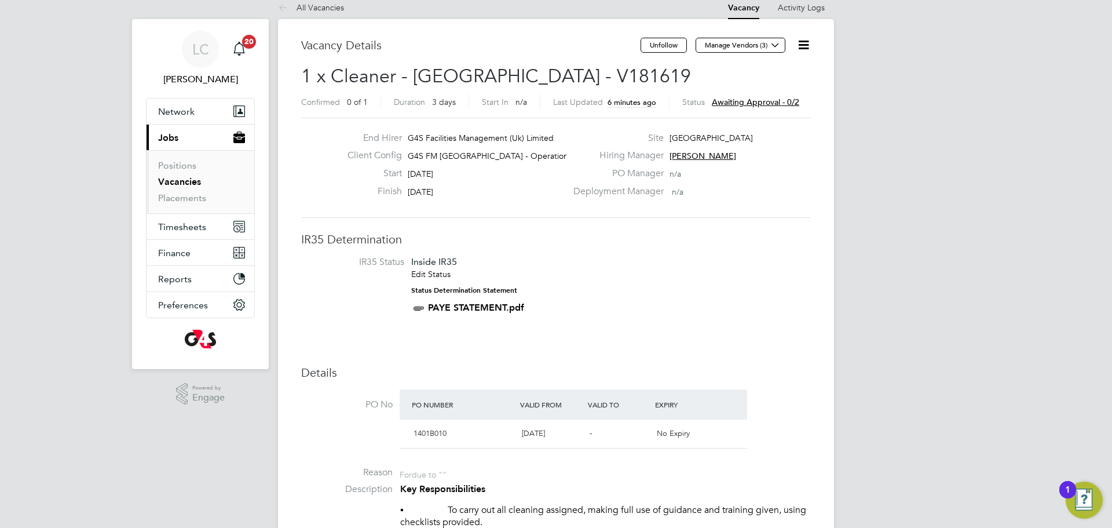
scroll to position [3, 0]
